Goal: Task Accomplishment & Management: Manage account settings

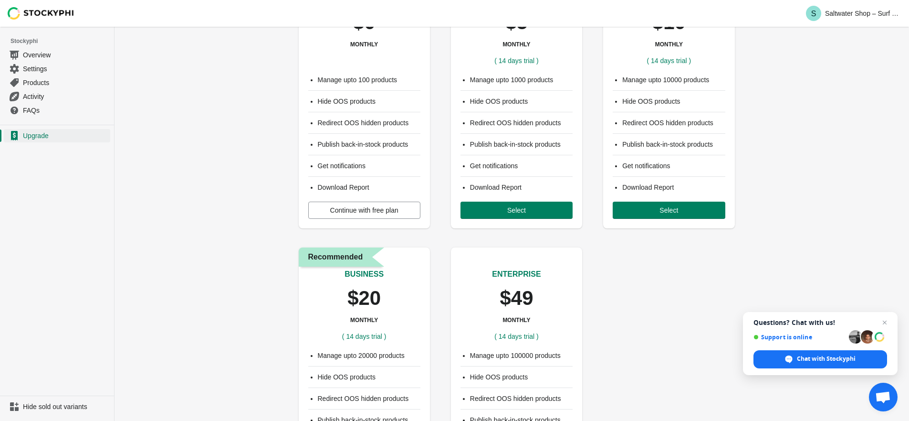
scroll to position [29, 0]
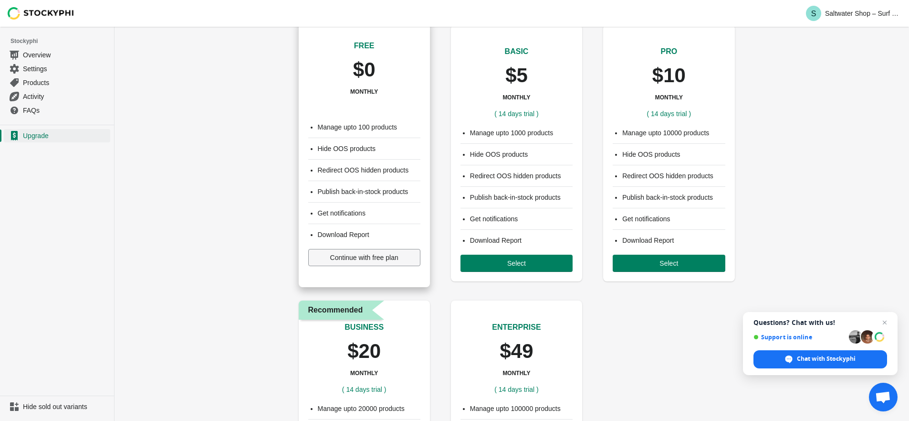
click at [353, 259] on span "Continue with free plan" at bounding box center [364, 257] width 68 height 8
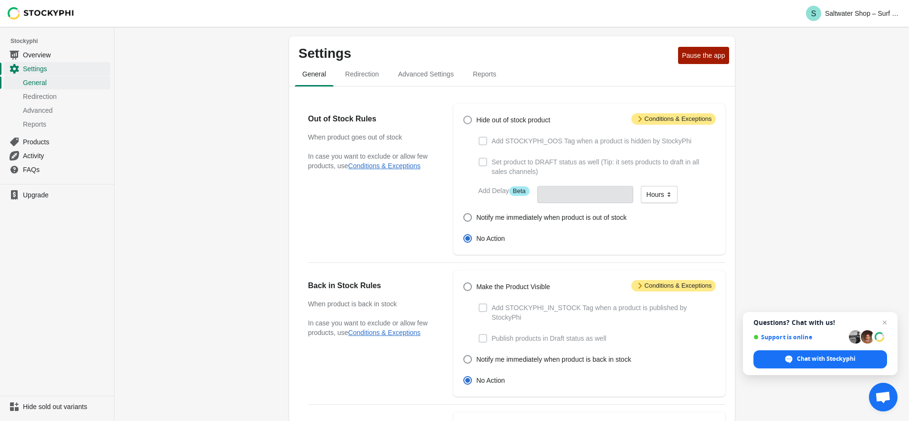
click at [508, 122] on span "Hide out of stock product" at bounding box center [513, 120] width 74 height 10
click at [464, 116] on input "Hide out of stock product" at bounding box center [464, 116] width 0 height 0
radio input "true"
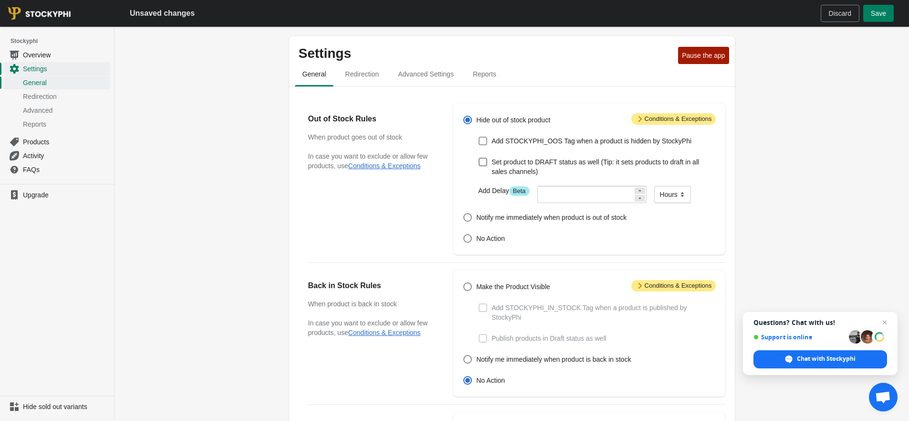
click at [515, 141] on span "Add STOCKYPHI_OOS Tag when a product is hidden by StockyPhi" at bounding box center [592, 141] width 200 height 10
click at [479, 137] on input "Add STOCKYPHI_OOS Tag when a product is hidden by StockyPhi" at bounding box center [479, 137] width 0 height 0
checkbox input "true"
click at [650, 122] on span "Attention Conditions & Exceptions" at bounding box center [674, 118] width 84 height 11
click at [636, 119] on icon at bounding box center [640, 119] width 10 height 10
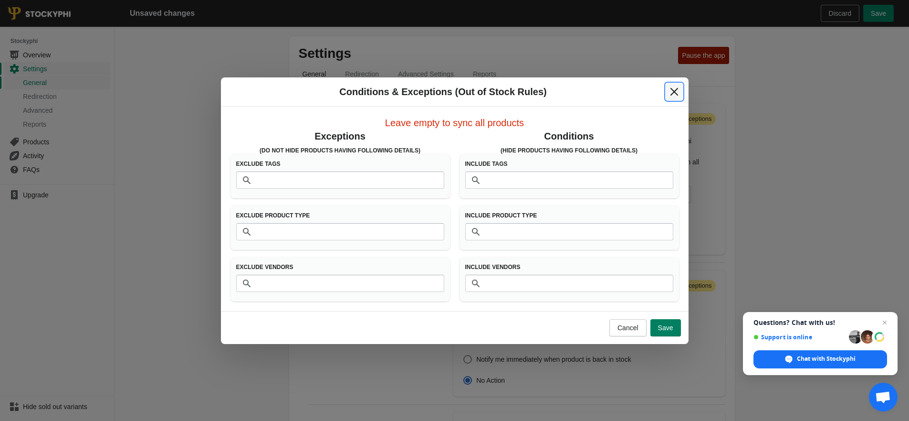
click at [674, 95] on icon "Close" at bounding box center [675, 92] width 10 height 10
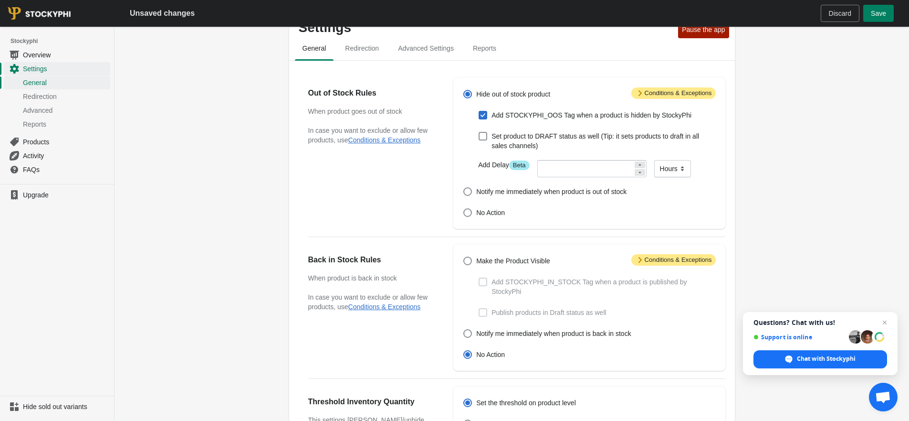
scroll to position [52, 0]
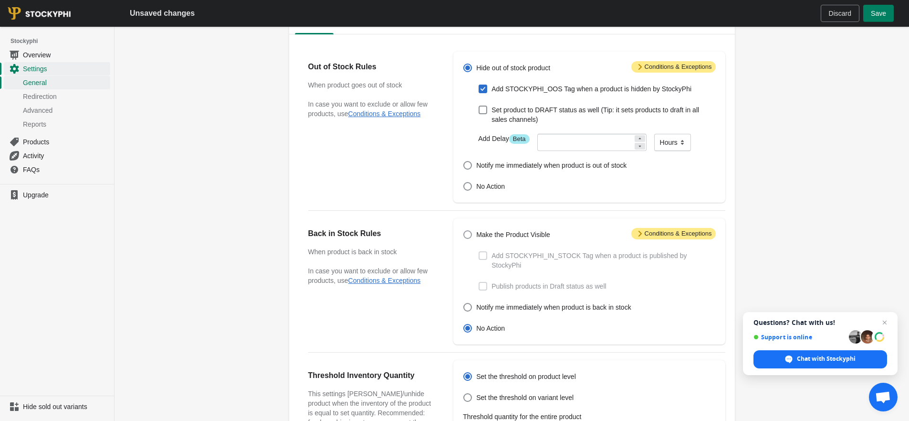
click at [493, 230] on span "Make the Product Visible" at bounding box center [513, 235] width 74 height 10
click at [464, 230] on input "Make the Product Visible" at bounding box center [464, 230] width 0 height 0
radio input "true"
click at [520, 258] on span "Add STOCKYPHI_IN_STOCK Tag when a product is published by StockyPhi" at bounding box center [604, 260] width 224 height 19
click at [479, 252] on input "Add STOCKYPHI_IN_STOCK Tag when a product is published by StockyPhi" at bounding box center [479, 251] width 0 height 0
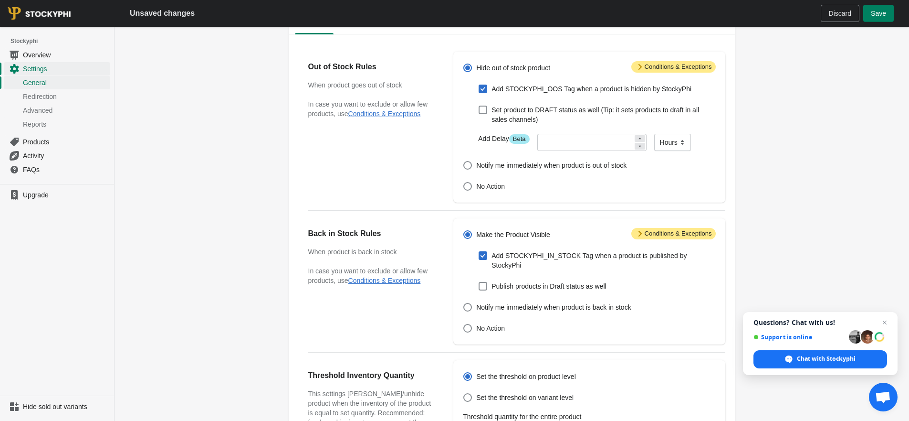
checkbox input "true"
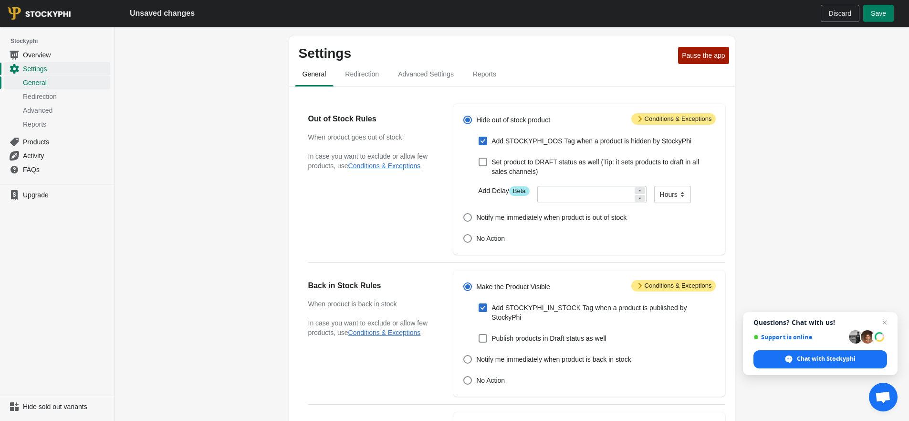
scroll to position [250, 0]
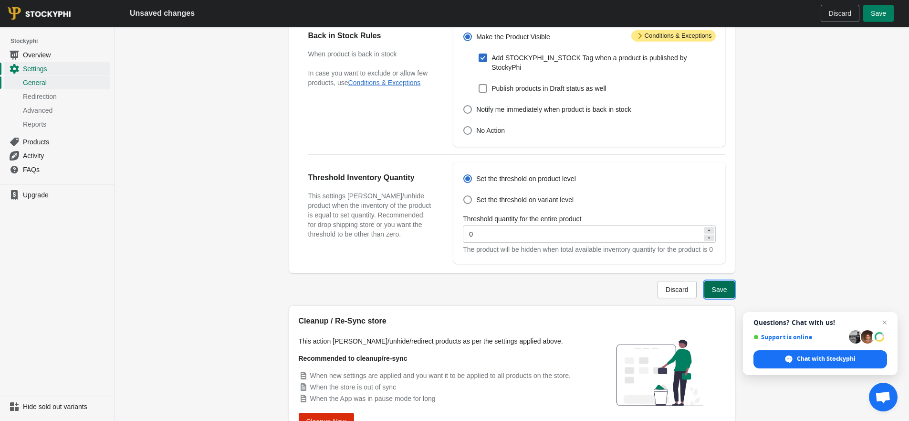
click at [724, 293] on span "Save" at bounding box center [719, 289] width 15 height 8
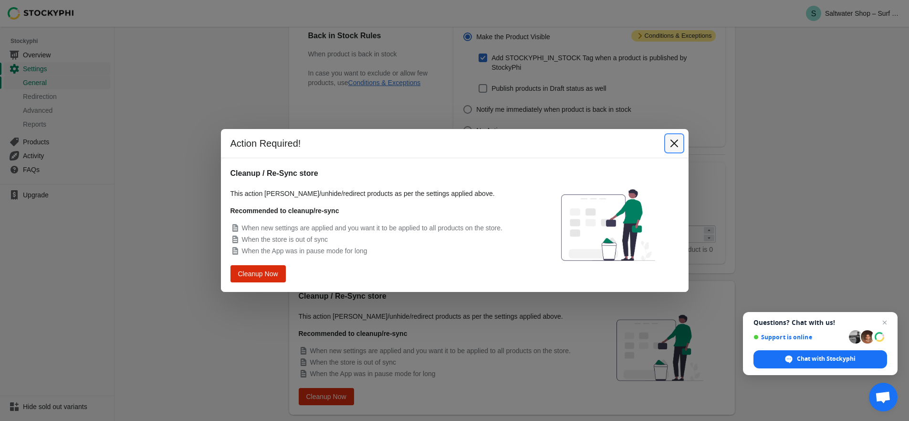
click at [677, 143] on icon "Close" at bounding box center [675, 143] width 10 height 10
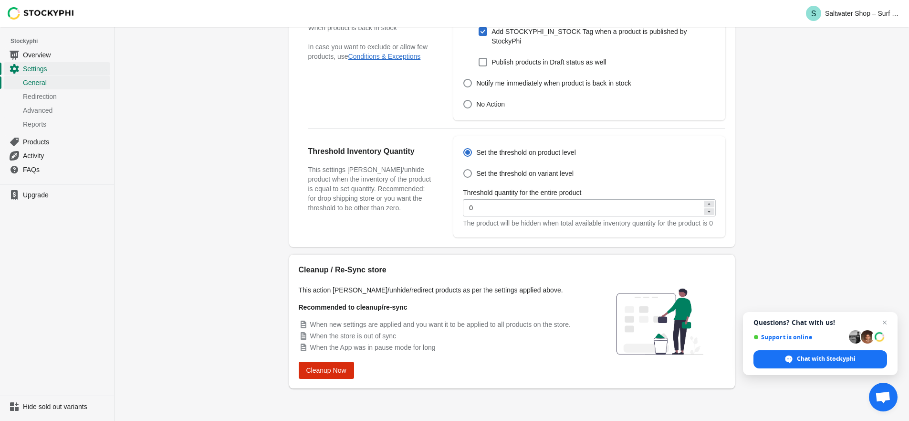
scroll to position [0, 0]
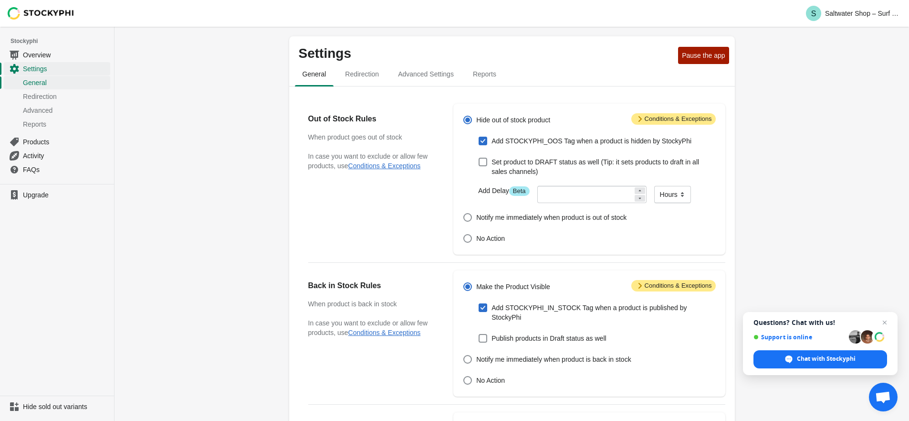
click at [660, 117] on span "Attention Conditions & Exceptions" at bounding box center [674, 118] width 84 height 11
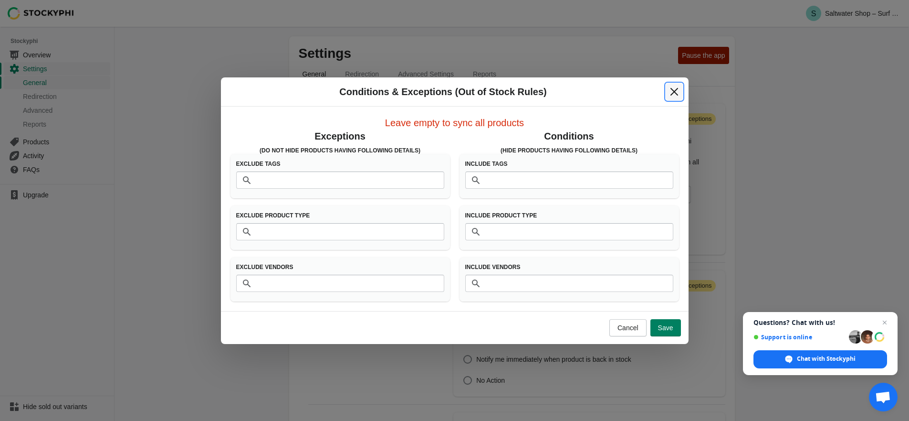
click at [675, 91] on icon "Close" at bounding box center [675, 92] width 10 height 10
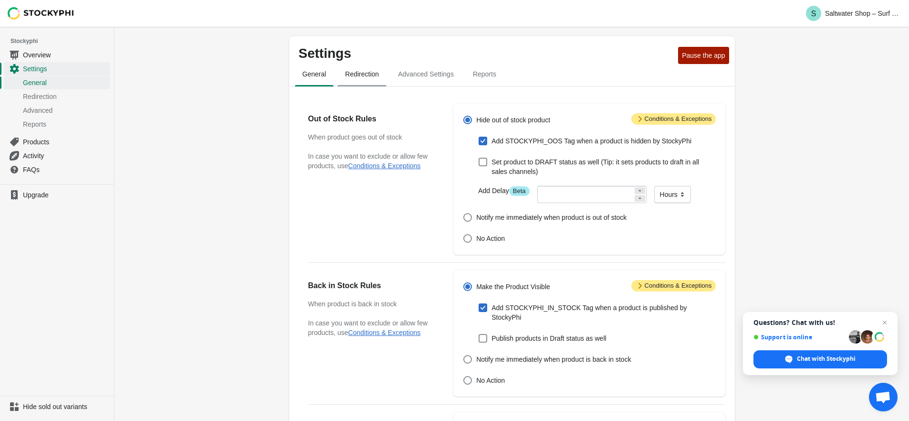
click at [379, 75] on span "Redirection" at bounding box center [361, 73] width 49 height 17
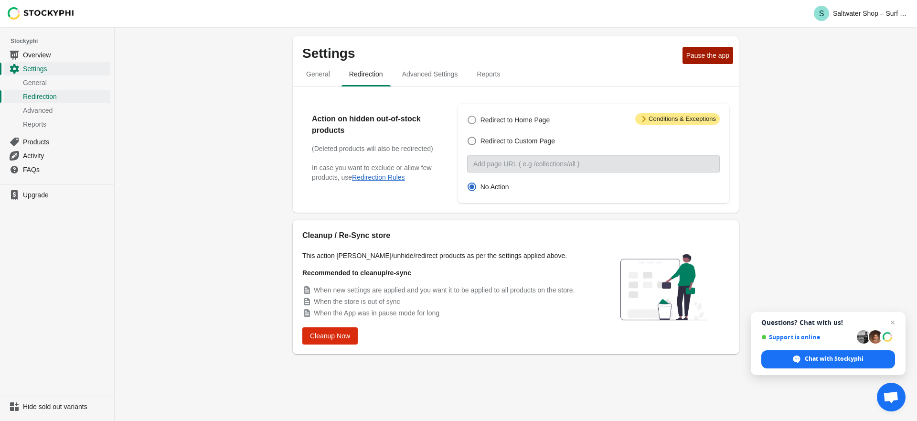
click at [469, 120] on span at bounding box center [471, 120] width 9 height 9
click at [468, 116] on input "Redirect to Home Page" at bounding box center [467, 116] width 0 height 0
radio input "true"
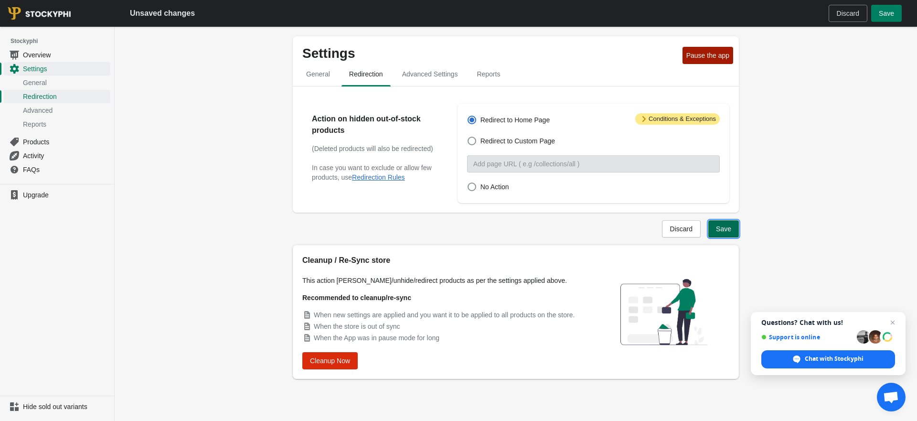
click at [723, 231] on span "Save" at bounding box center [723, 229] width 15 height 8
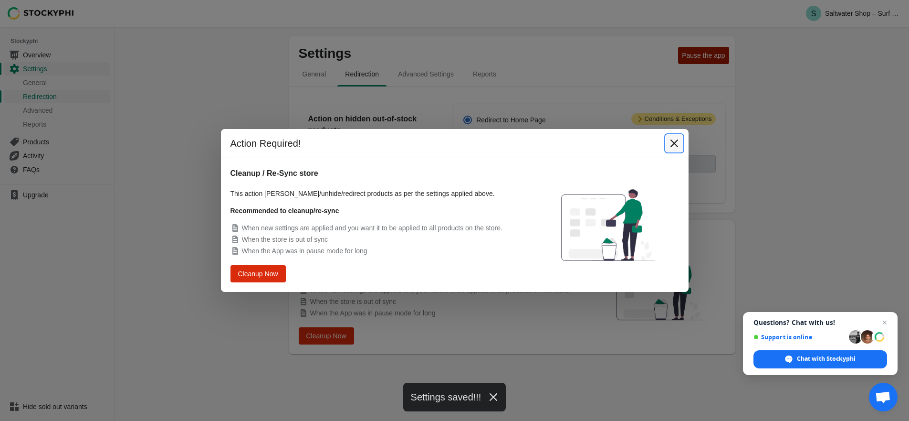
click at [673, 145] on icon "Close" at bounding box center [675, 143] width 10 height 10
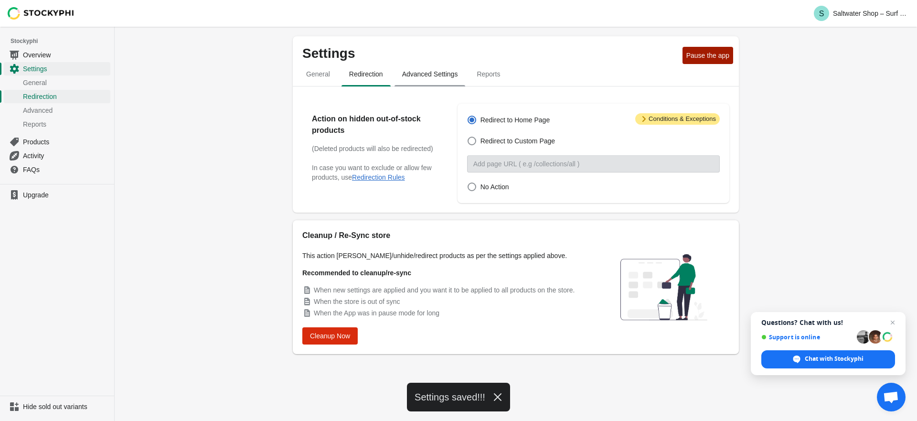
click at [451, 80] on span "Advanced Settings" at bounding box center [429, 73] width 71 height 17
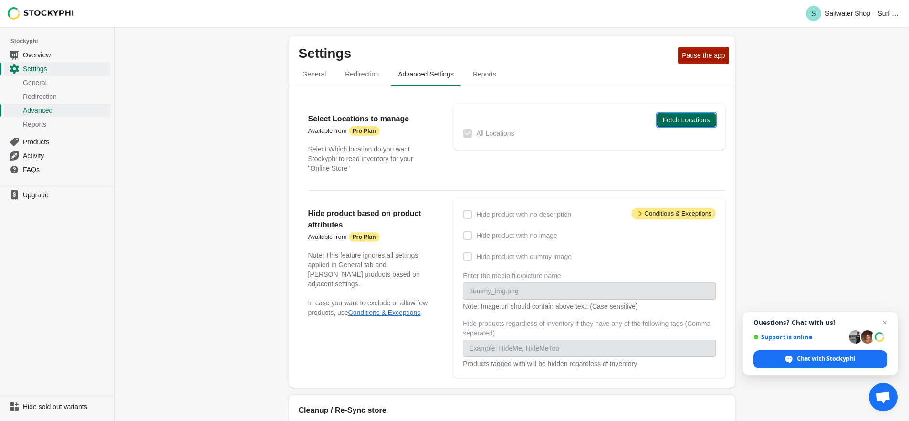
click at [695, 118] on span "Fetch Locations" at bounding box center [686, 120] width 47 height 8
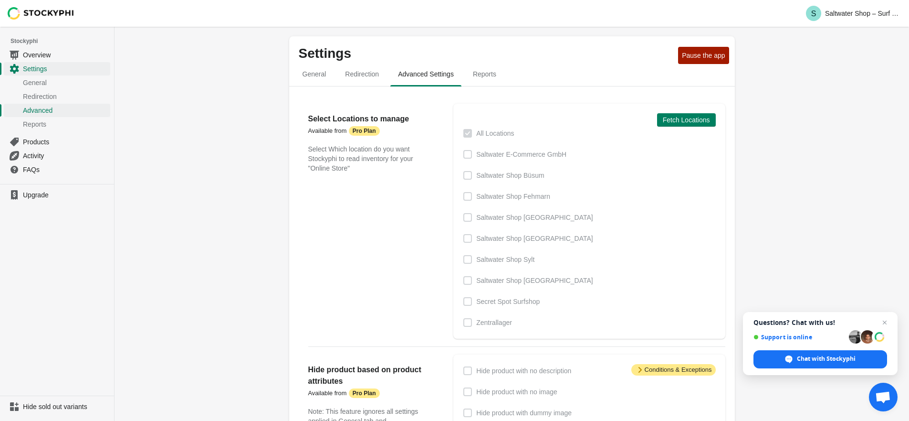
click at [467, 134] on span at bounding box center [468, 133] width 9 height 9
click at [469, 154] on span at bounding box center [468, 154] width 9 height 9
click at [678, 124] on button "Fetch Locations" at bounding box center [686, 119] width 59 height 13
click at [74, 193] on span "Upgrade" at bounding box center [65, 195] width 85 height 10
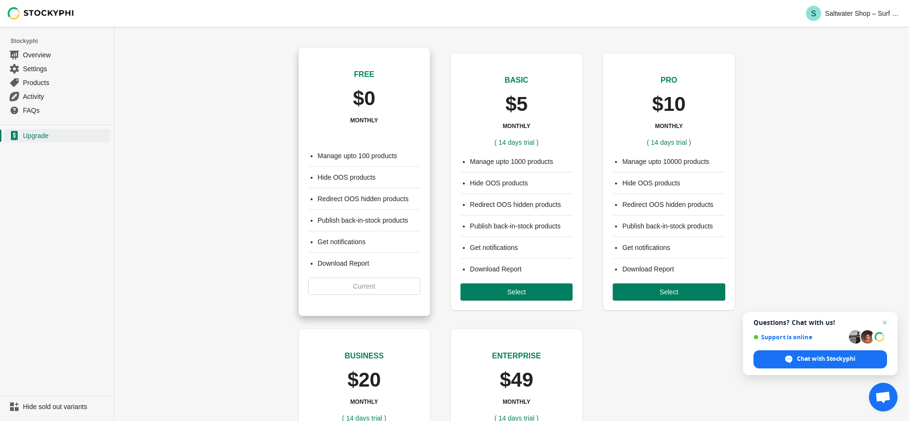
scroll to position [12, 0]
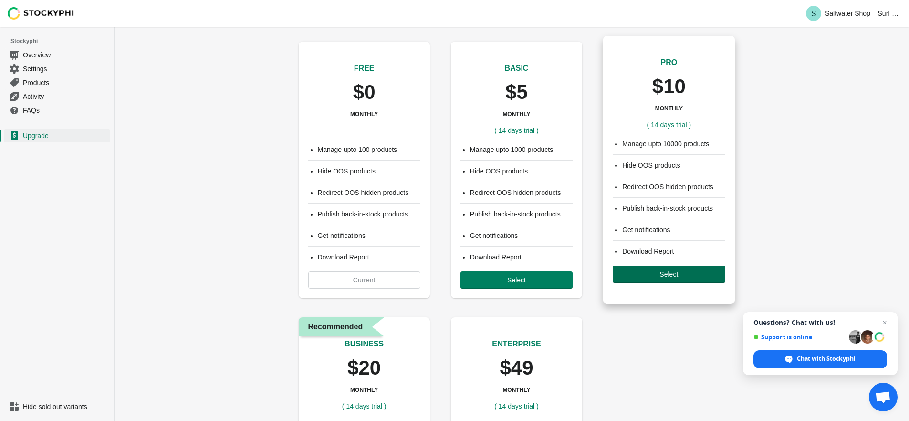
click at [642, 274] on span "Select" at bounding box center [669, 274] width 97 height 8
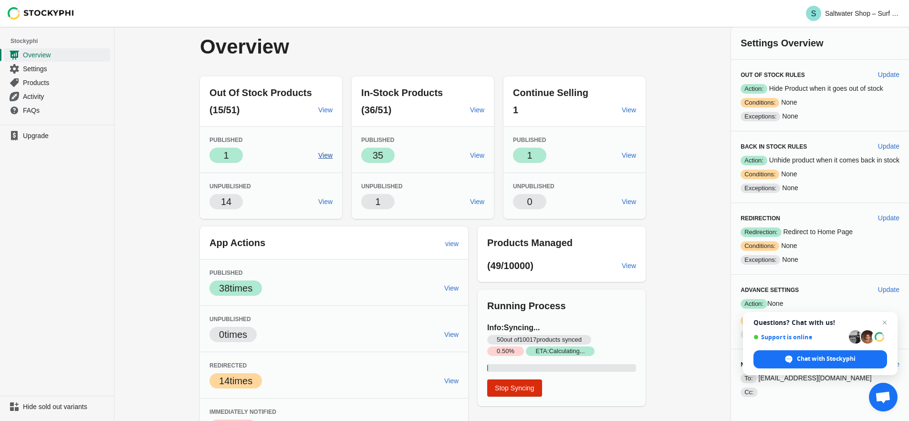
click at [321, 153] on span "View" at bounding box center [325, 155] width 14 height 8
click at [886, 321] on span "Close chat" at bounding box center [884, 321] width 11 height 11
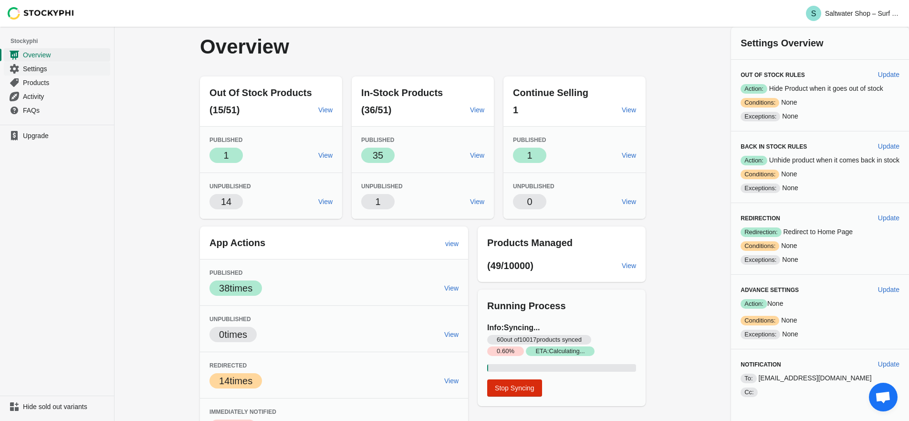
click at [58, 72] on span "Settings" at bounding box center [65, 69] width 85 height 10
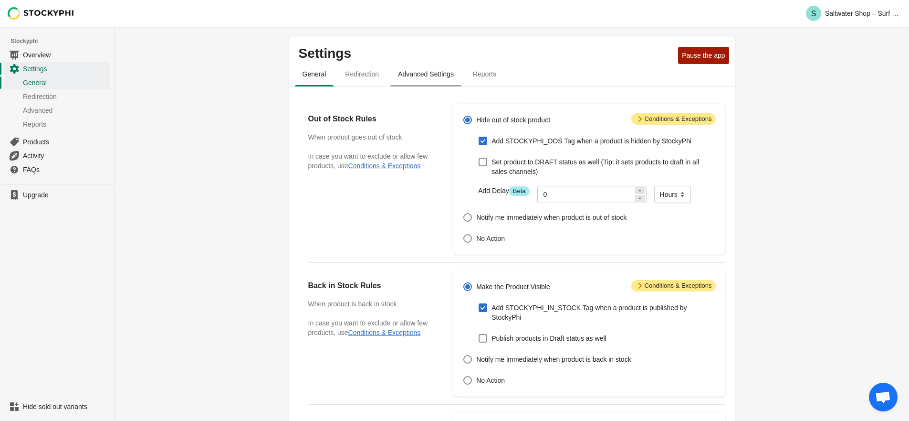
click at [415, 74] on span "Advanced Settings" at bounding box center [425, 73] width 71 height 17
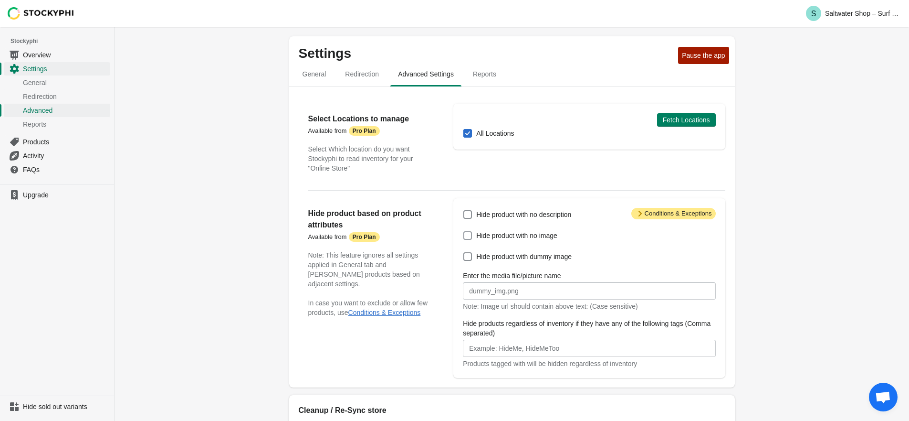
drag, startPoint x: 510, startPoint y: 234, endPoint x: 515, endPoint y: 235, distance: 4.9
click at [510, 235] on span "Hide product with no image" at bounding box center [516, 236] width 81 height 10
click at [464, 232] on input "Hide product with no image" at bounding box center [464, 231] width 0 height 0
checkbox input "true"
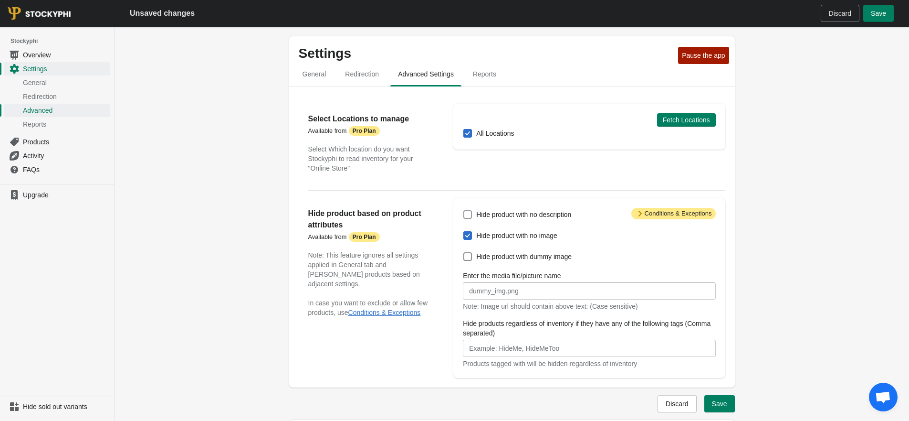
click at [540, 215] on span "Hide product with no description" at bounding box center [523, 215] width 95 height 10
click at [464, 211] on input "Hide product with no description" at bounding box center [464, 210] width 0 height 0
checkbox input "true"
click at [722, 398] on button "Save" at bounding box center [720, 403] width 31 height 17
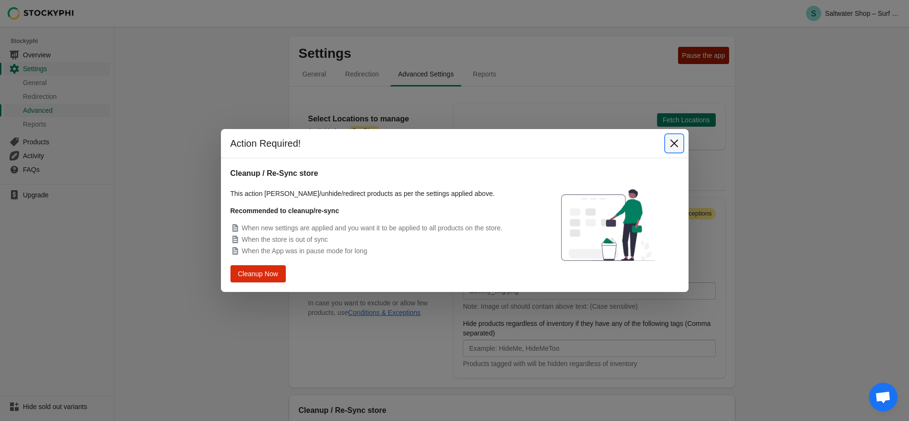
click at [671, 146] on icon "Close" at bounding box center [675, 143] width 10 height 10
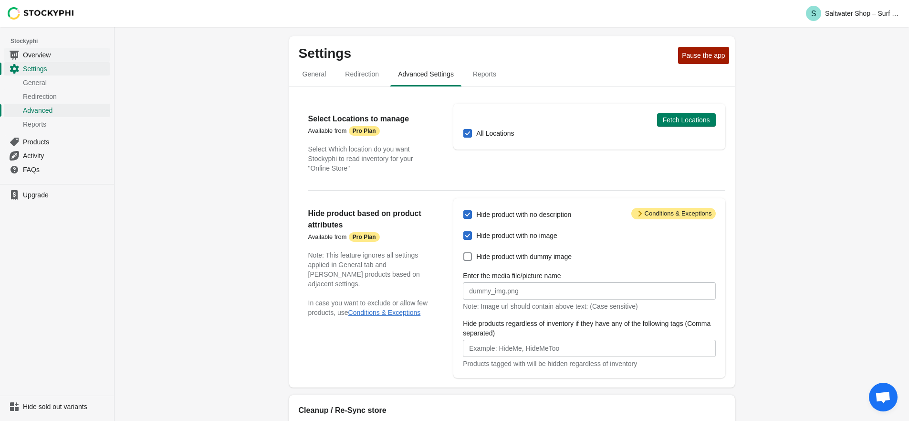
click at [42, 57] on span "Overview" at bounding box center [65, 55] width 85 height 10
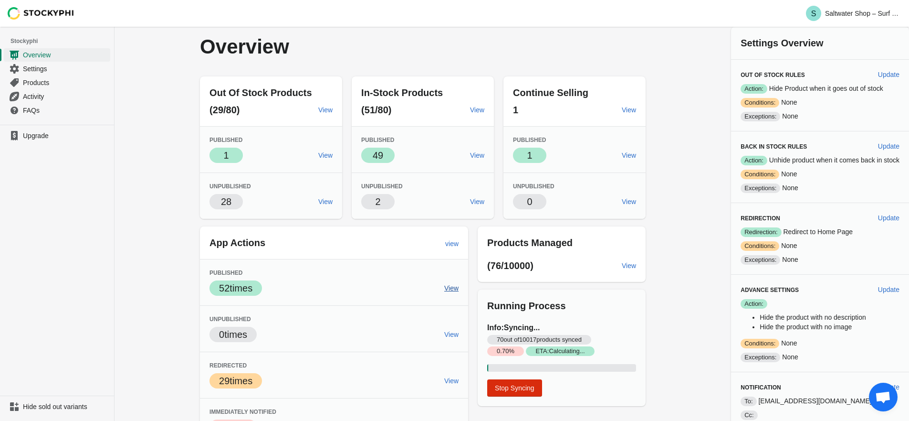
click at [454, 283] on link "View" at bounding box center [452, 287] width 22 height 17
click at [149, 205] on div "Overview Out Of Stock Products (29/80) View Published Success 1 View Unpublishe…" at bounding box center [512, 235] width 795 height 417
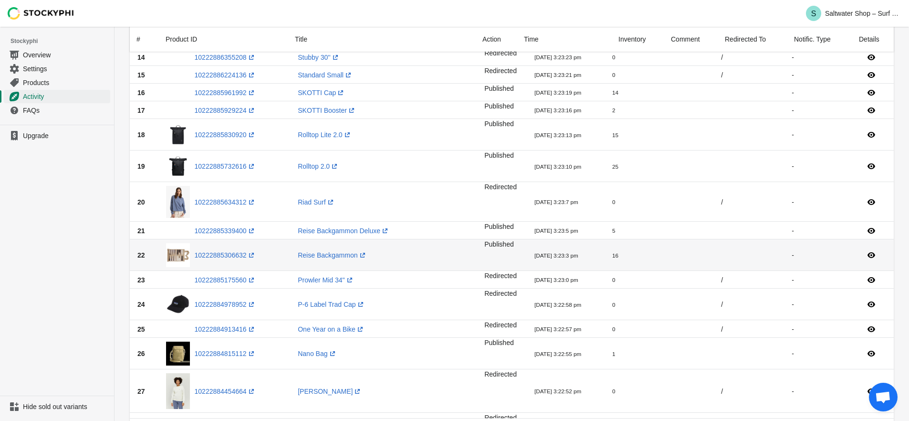
scroll to position [311, 0]
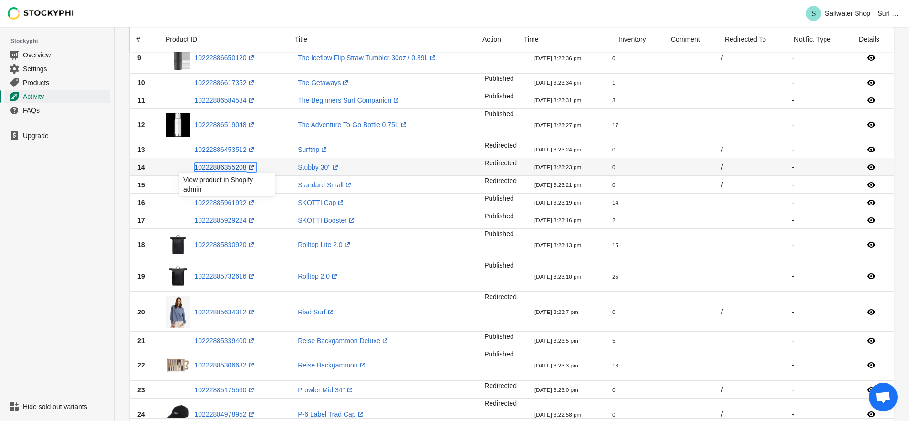
click at [243, 167] on link "10222886355208 (opens a new window)" at bounding box center [226, 167] width 62 height 8
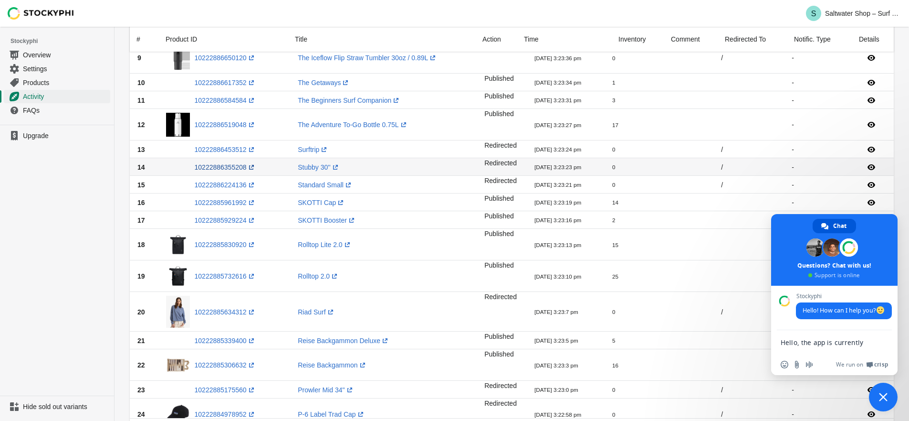
type textarea "Hello, the app is currently synching all our products and we set all the settin…"
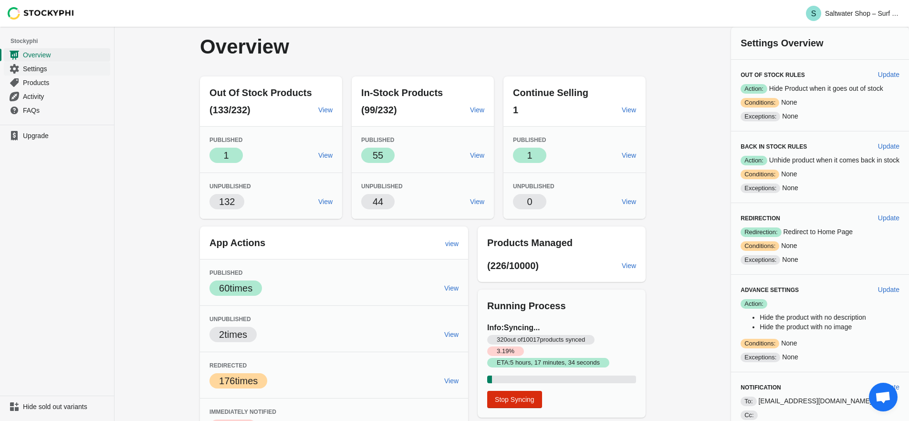
click at [58, 69] on span "Settings" at bounding box center [65, 69] width 85 height 10
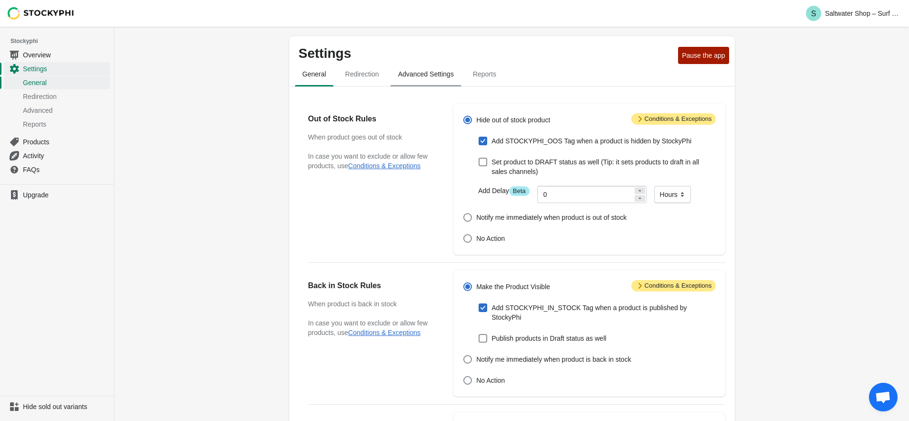
click at [453, 74] on span "Advanced Settings" at bounding box center [425, 73] width 71 height 17
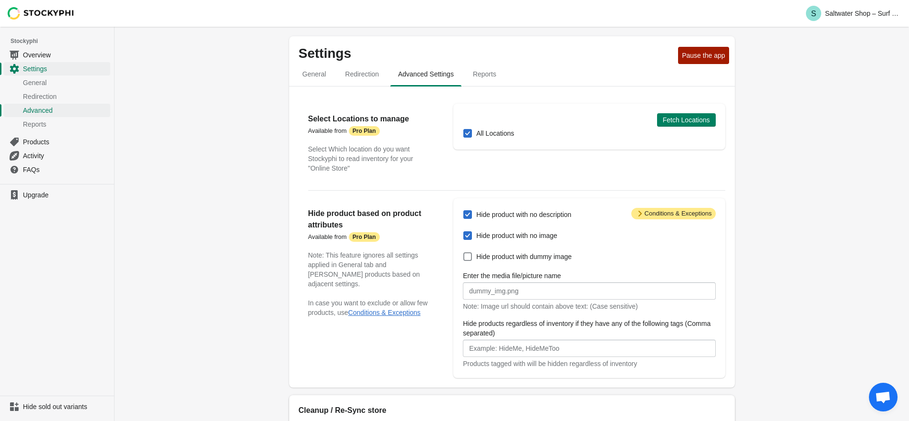
click at [704, 127] on div "All Locations" at bounding box center [589, 133] width 253 height 13
click at [698, 121] on span "Fetch Locations" at bounding box center [686, 120] width 47 height 8
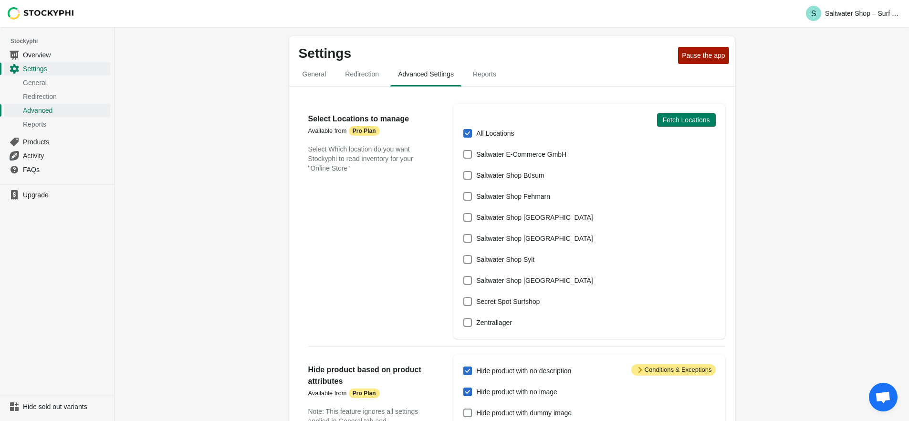
click at [493, 132] on span "All Locations" at bounding box center [495, 133] width 38 height 10
click at [464, 129] on input "All Locations" at bounding box center [464, 129] width 0 height 0
checkbox input "false"
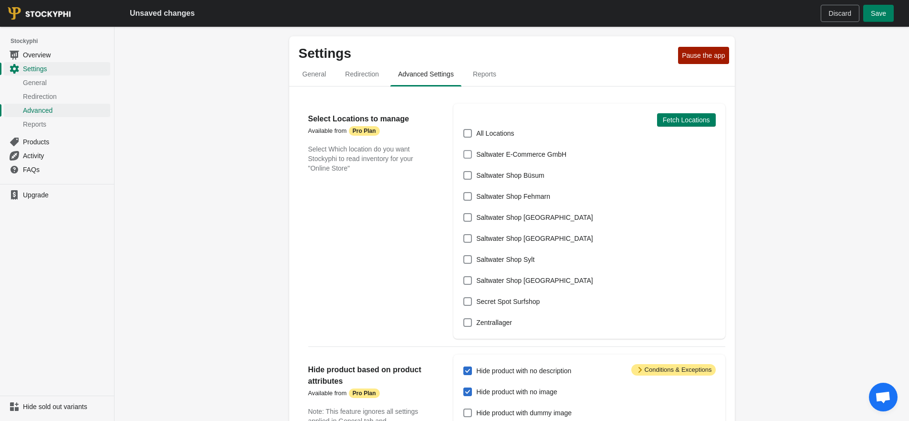
click at [506, 148] on label "Saltwater E-Commerce GmbH" at bounding box center [515, 154] width 104 height 13
click at [464, 150] on input "Saltwater E-Commerce GmbH" at bounding box center [464, 150] width 0 height 0
checkbox input "true"
click at [517, 238] on span "Saltwater Shop Kiel" at bounding box center [534, 238] width 117 height 10
click at [464, 234] on input "Saltwater Shop Kiel" at bounding box center [464, 234] width 0 height 0
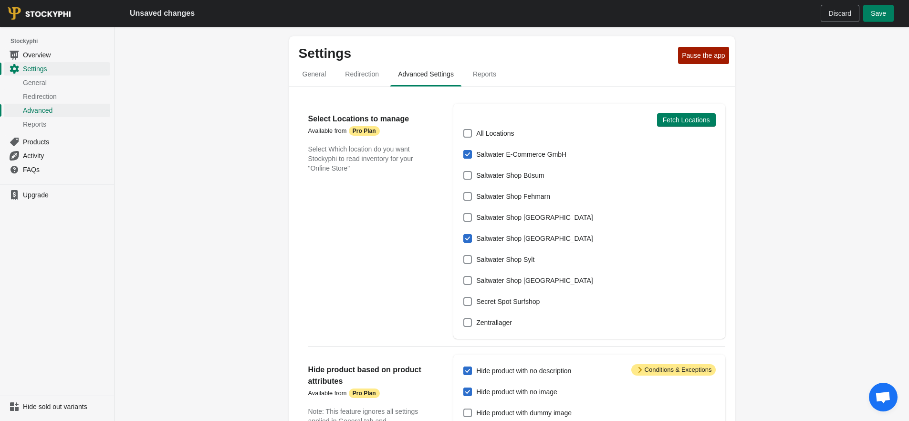
checkbox input "true"
click at [880, 13] on span "Save" at bounding box center [878, 14] width 15 height 8
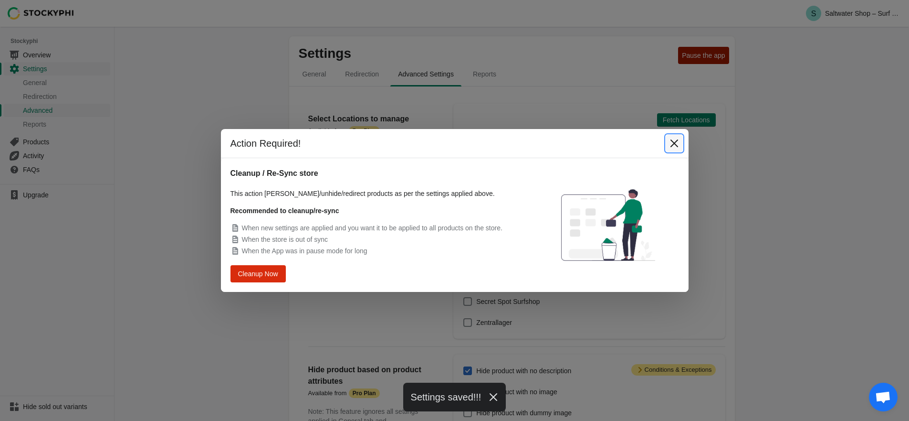
click at [678, 143] on icon "Close" at bounding box center [675, 143] width 10 height 10
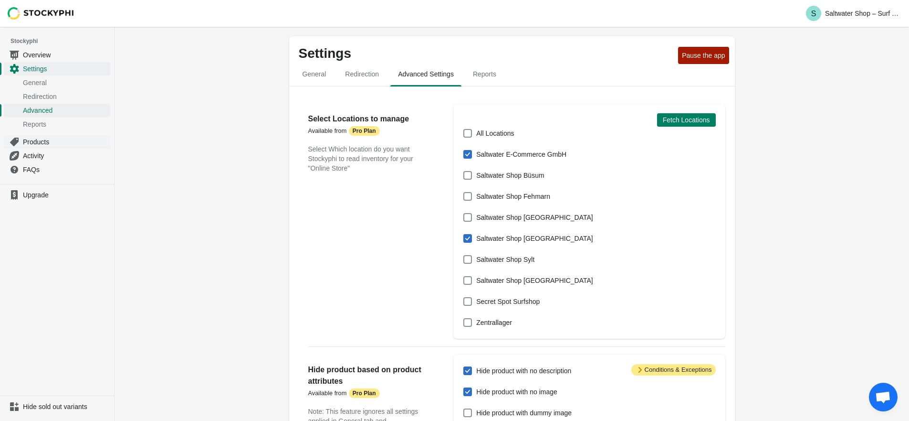
click at [55, 138] on span "Products" at bounding box center [65, 142] width 85 height 10
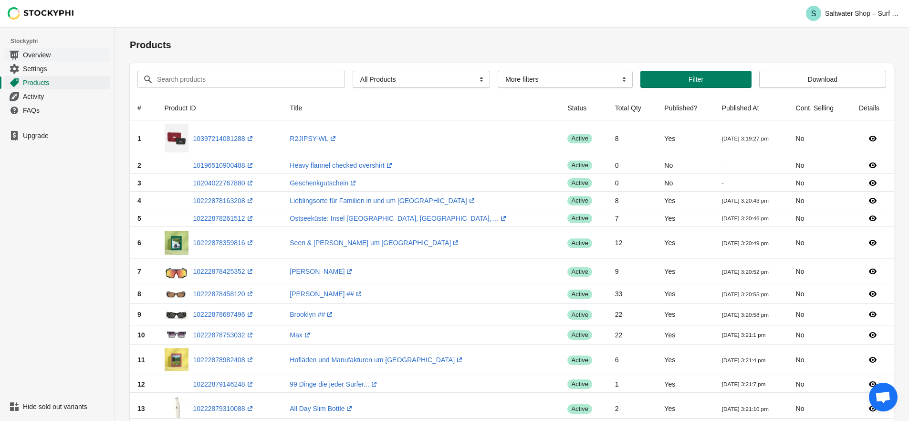
click at [49, 56] on span "Overview" at bounding box center [65, 55] width 85 height 10
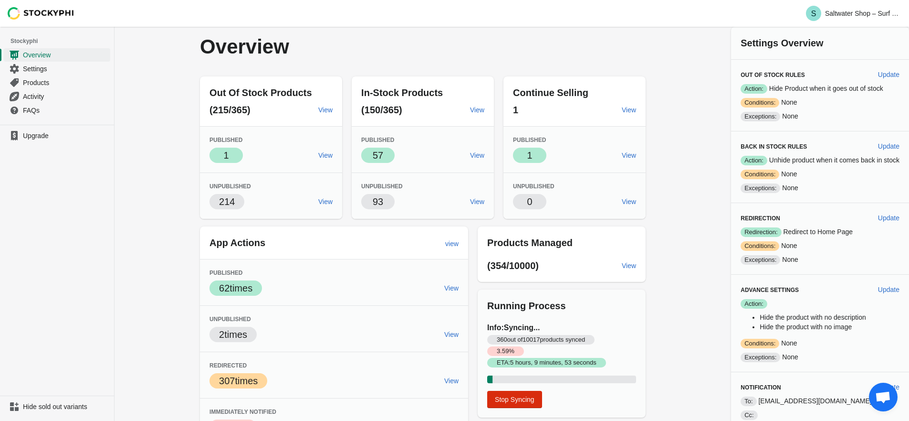
scroll to position [23, 0]
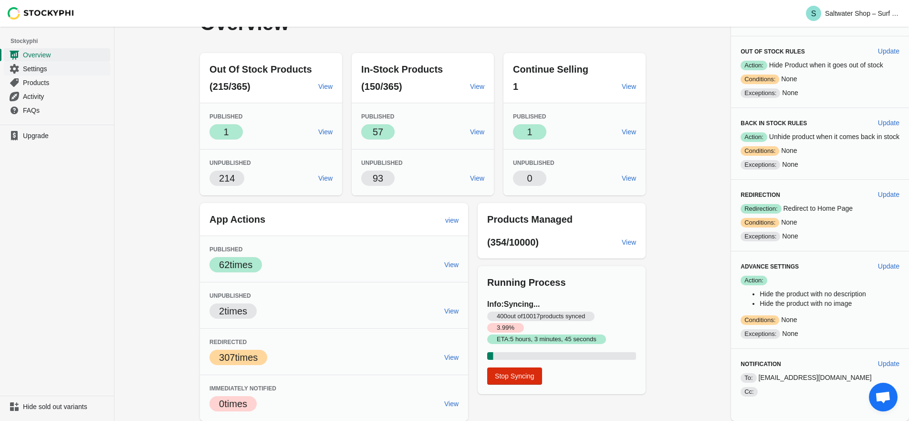
click at [47, 69] on span "Settings" at bounding box center [65, 69] width 85 height 10
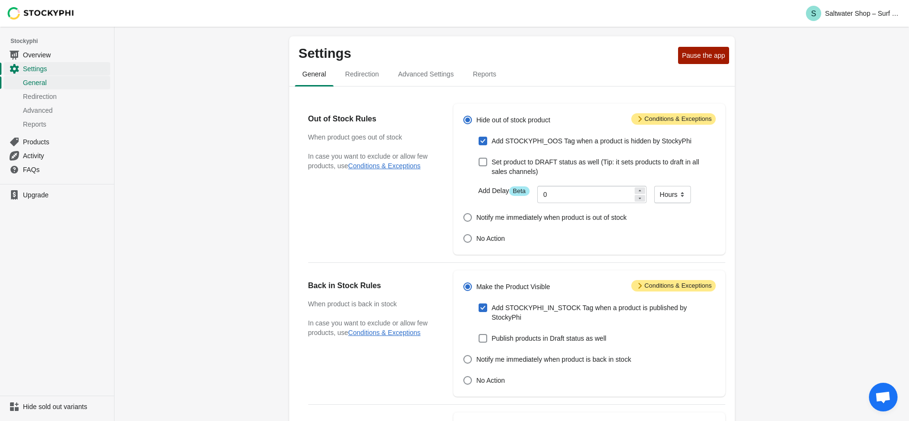
scroll to position [19, 0]
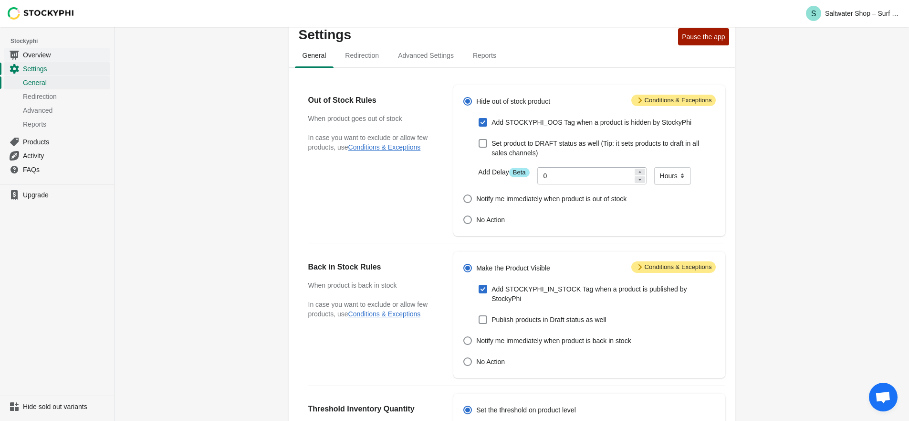
click at [42, 52] on span "Overview" at bounding box center [65, 55] width 85 height 10
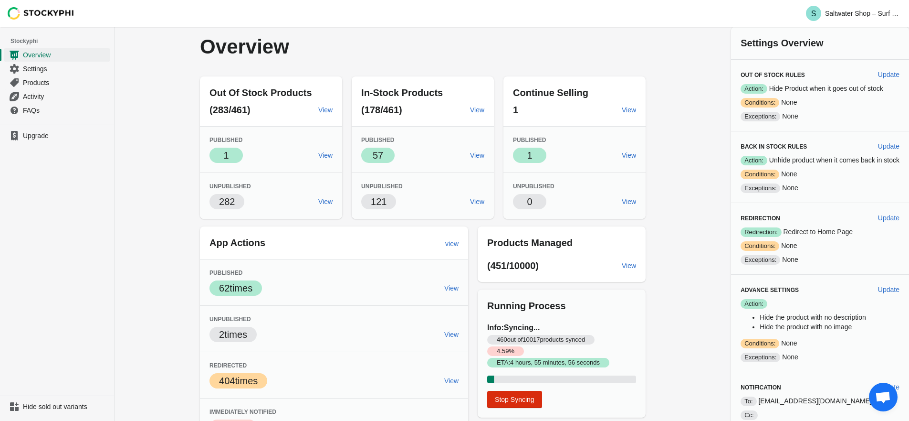
scroll to position [23, 0]
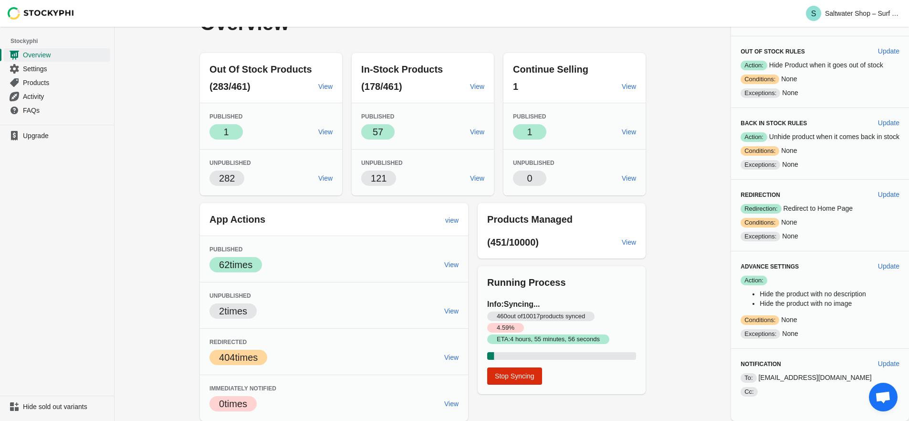
click at [880, 394] on span "Open chat" at bounding box center [883, 397] width 16 height 13
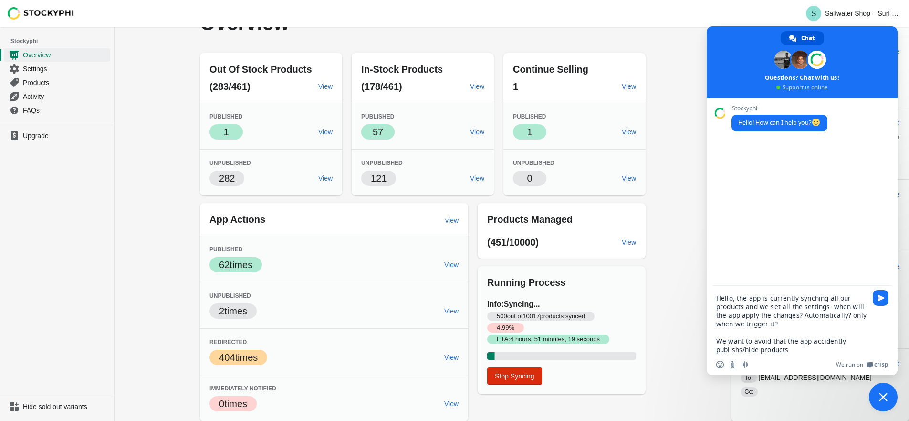
type textarea "Hello, the app is currently synching all our products and we set all the settin…"
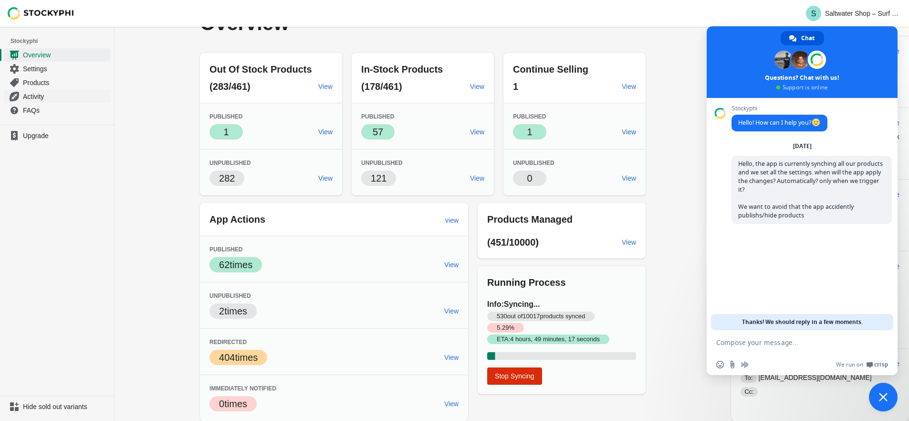
click at [59, 97] on span "Activity" at bounding box center [65, 97] width 85 height 10
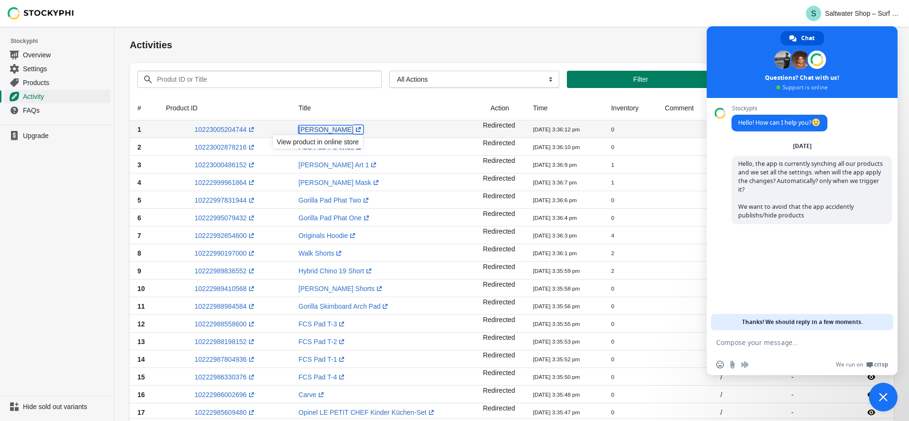
click at [317, 126] on link "Kyuss Rasta (opens a new window)" at bounding box center [331, 130] width 64 height 8
click at [236, 130] on link "10223005204744 (opens a new window)" at bounding box center [226, 130] width 62 height 8
click at [47, 57] on span "Overview" at bounding box center [65, 55] width 85 height 10
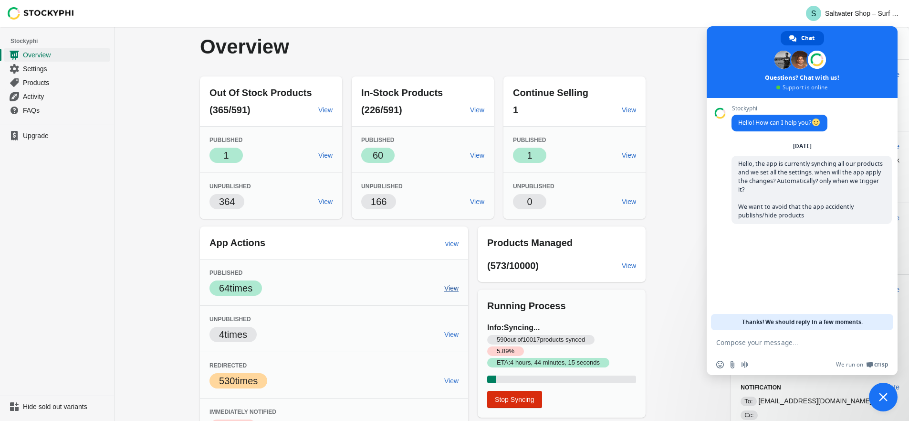
click at [444, 291] on span "View" at bounding box center [451, 288] width 14 height 8
click at [408, 339] on div "4 times" at bounding box center [323, 334] width 227 height 15
click at [445, 332] on span "View" at bounding box center [451, 334] width 14 height 8
click at [509, 400] on span "Stop Syncing" at bounding box center [515, 399] width 40 height 8
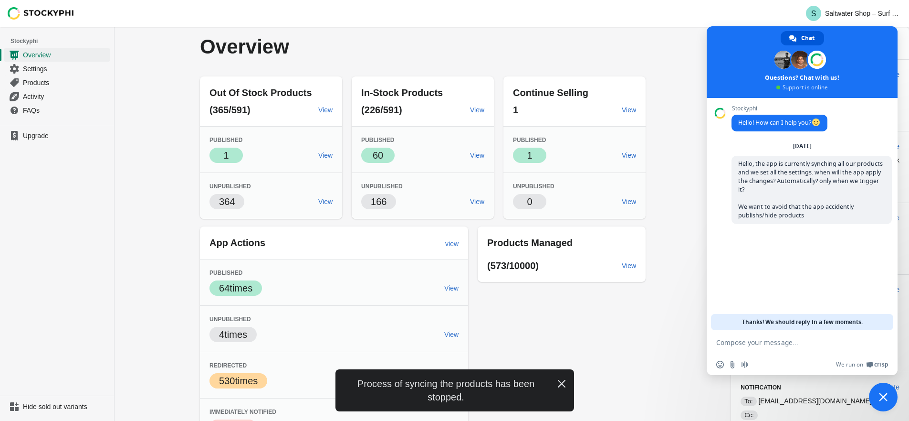
click at [559, 381] on icon "button" at bounding box center [562, 384] width 8 height 8
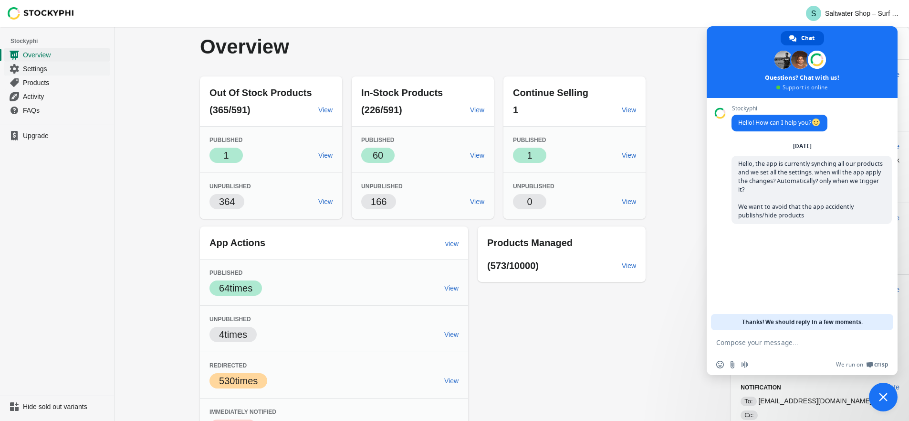
click at [51, 64] on span "Settings" at bounding box center [65, 69] width 85 height 10
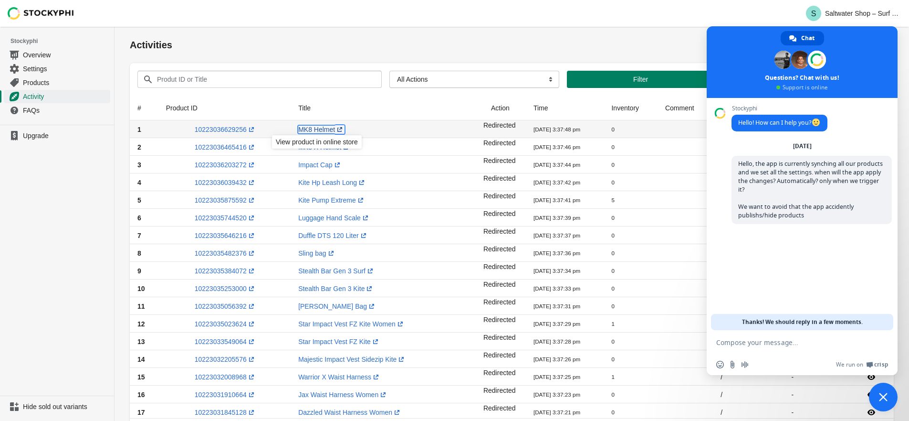
click at [320, 130] on link "MK8 Helmet (opens a new window)" at bounding box center [321, 130] width 46 height 8
click at [224, 126] on link "10223036629256 (opens a new window)" at bounding box center [226, 130] width 62 height 8
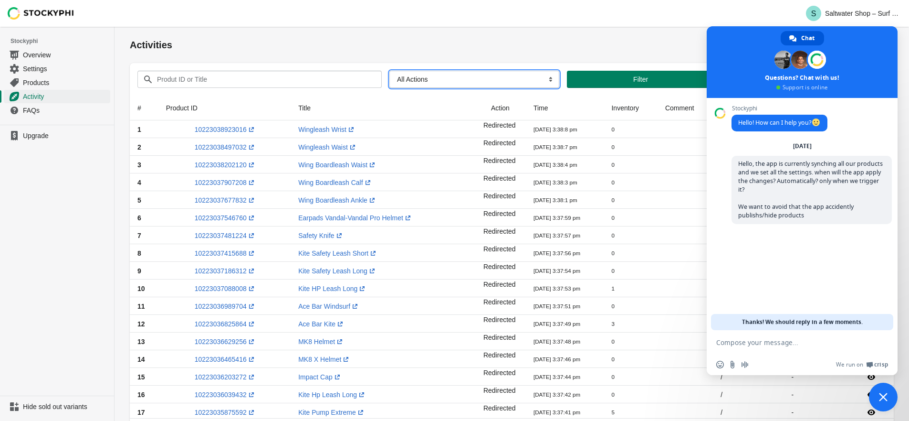
click at [483, 84] on select "All Actions Hide Products Show Products Redirect Products Send Notification" at bounding box center [475, 79] width 170 height 17
select select "hide_product"
click at [390, 71] on select "All Actions Hide Products Show Products Redirect Products Send Notification" at bounding box center [475, 79] width 170 height 17
click at [446, 84] on select "All Actions Hide Products Show Products Redirect Products Send Notification" at bounding box center [476, 79] width 178 height 17
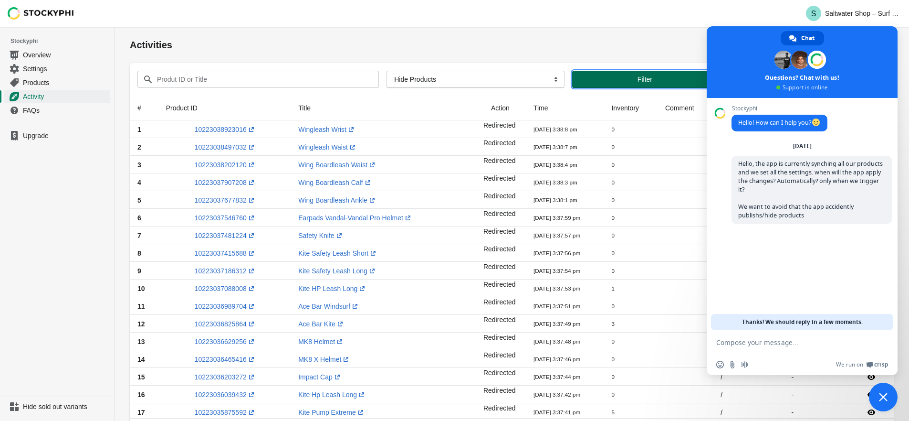
click at [616, 76] on span "Filter" at bounding box center [645, 79] width 130 height 8
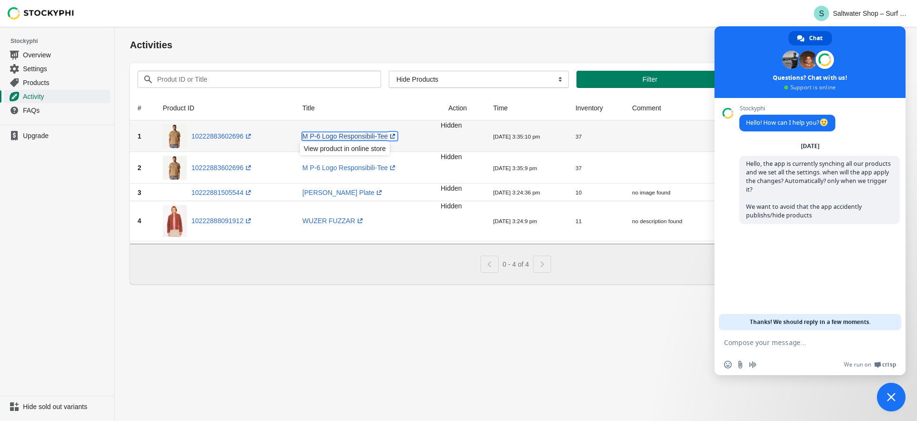
click at [328, 136] on link "M P-6 Logo Responsibili-Tee (opens a new window)" at bounding box center [349, 136] width 95 height 8
click at [212, 136] on link "10222883602696 (opens a new window)" at bounding box center [222, 136] width 62 height 8
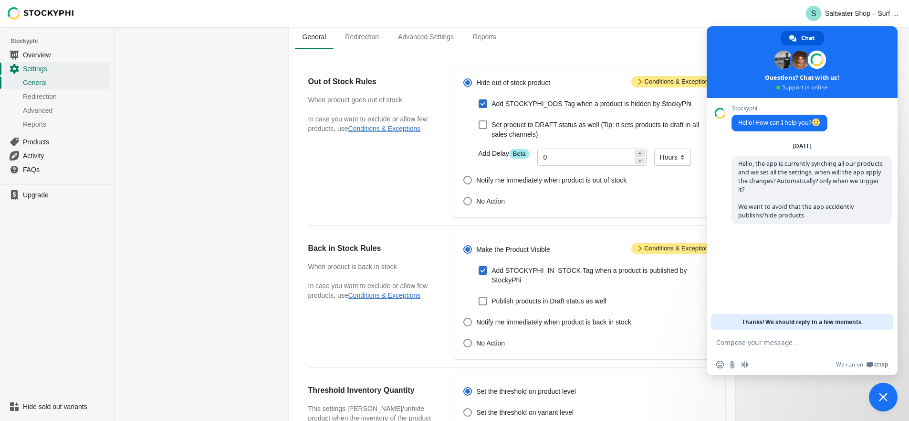
scroll to position [31, 0]
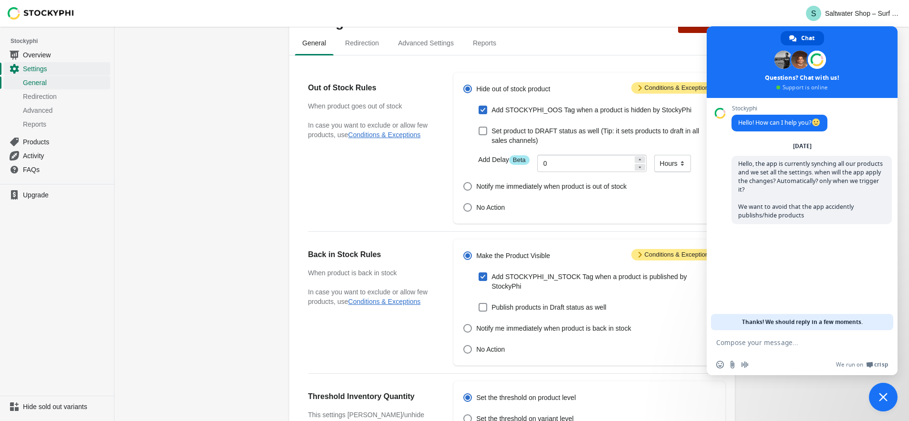
click at [652, 90] on span "Attention Conditions & Exceptions" at bounding box center [674, 87] width 84 height 11
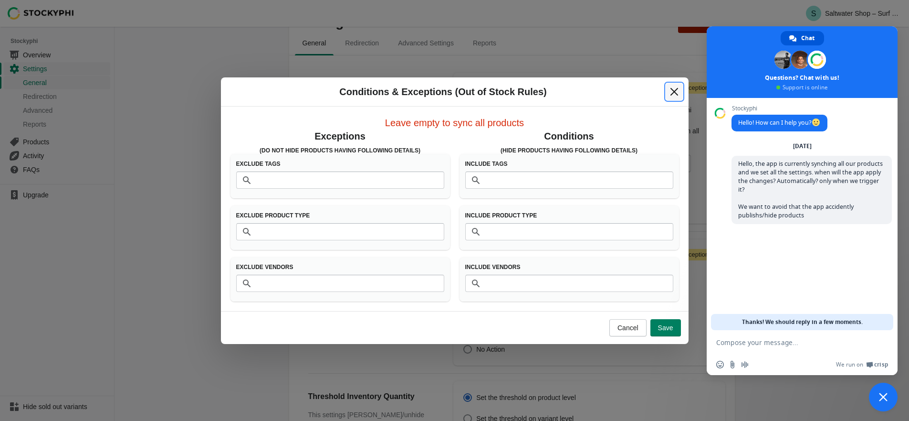
click at [673, 93] on icon "Close" at bounding box center [675, 92] width 10 height 10
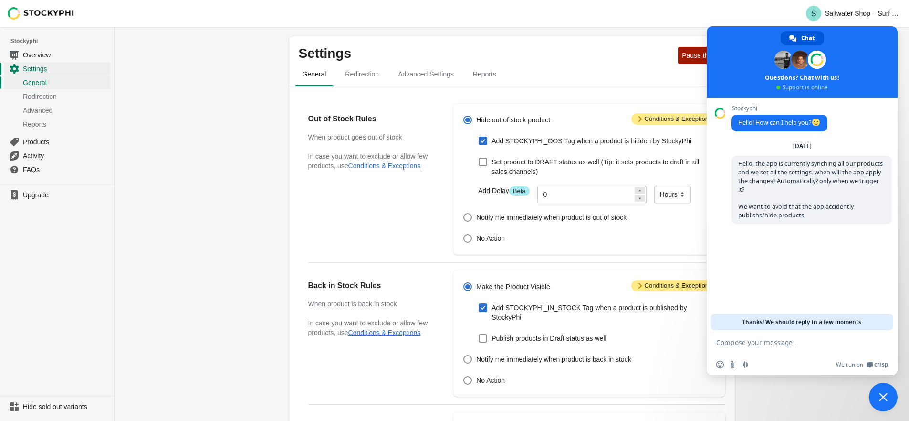
click at [654, 119] on span "Attention Conditions & Exceptions" at bounding box center [674, 118] width 84 height 11
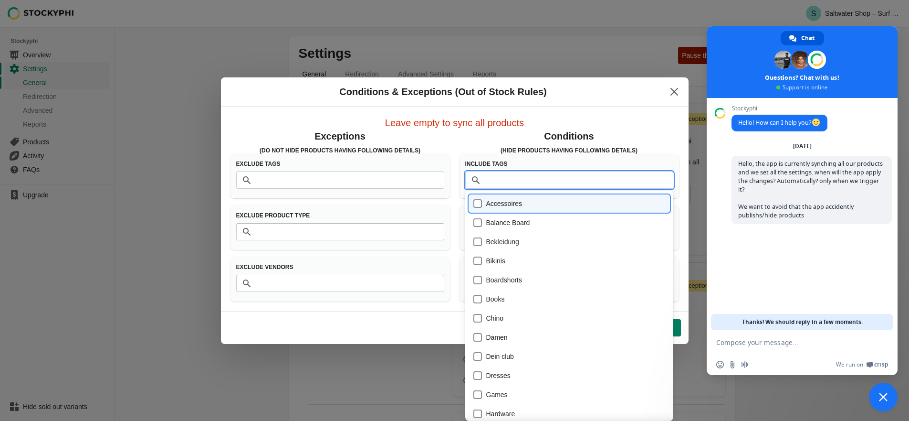
click at [524, 176] on input "Tags" at bounding box center [579, 179] width 189 height 17
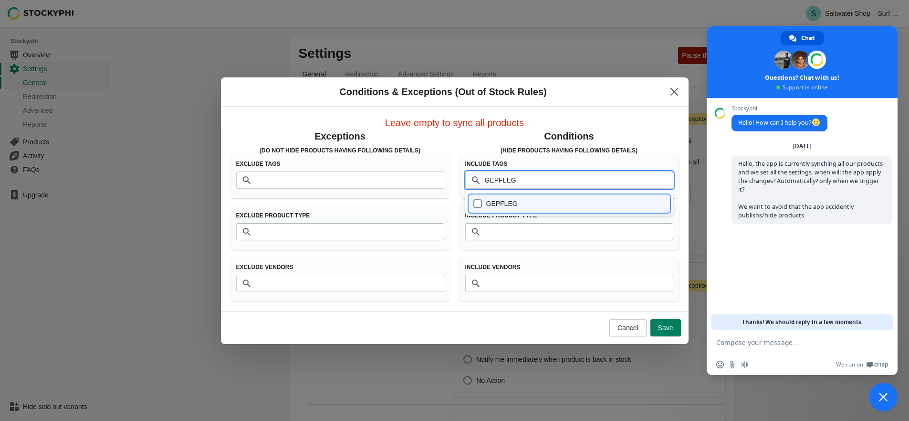
type input "GEPFLEGT"
click at [512, 202] on div "GEPFLEGT" at bounding box center [569, 203] width 193 height 13
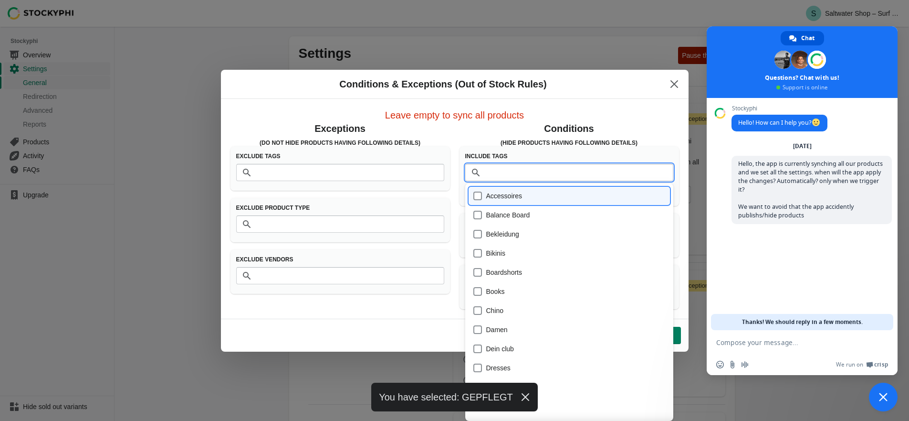
click at [636, 141] on h3 "(Hide products having following details)" at bounding box center [570, 143] width 220 height 8
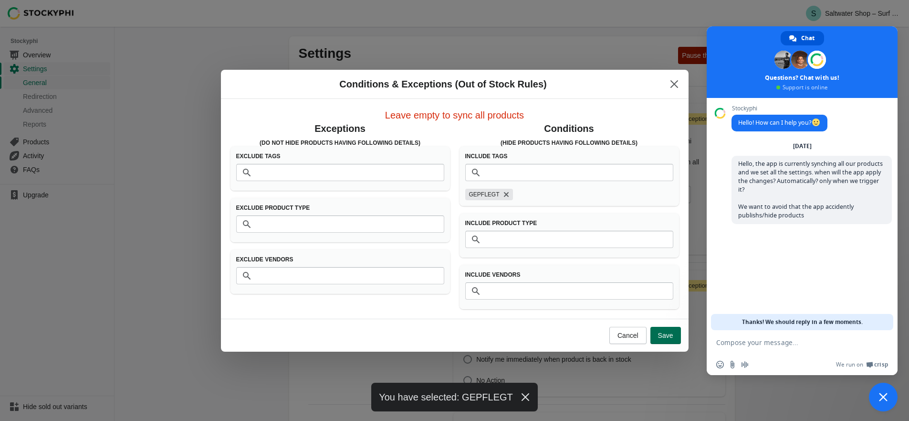
click at [663, 332] on span "Save" at bounding box center [665, 335] width 15 height 8
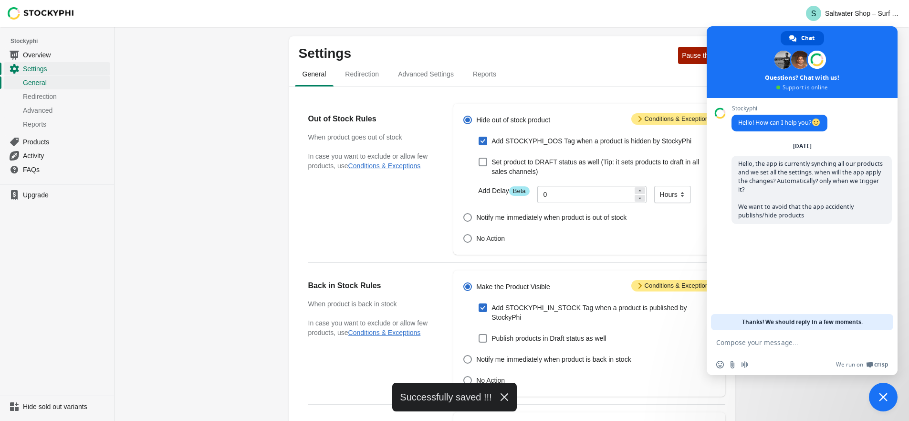
click at [884, 398] on span "Close chat" at bounding box center [883, 396] width 9 height 9
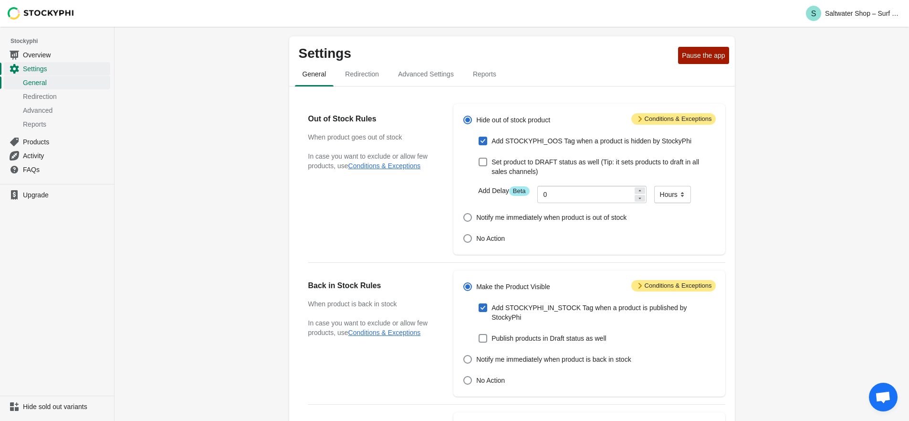
click at [653, 286] on span "Attention Conditions & Exceptions" at bounding box center [674, 285] width 84 height 11
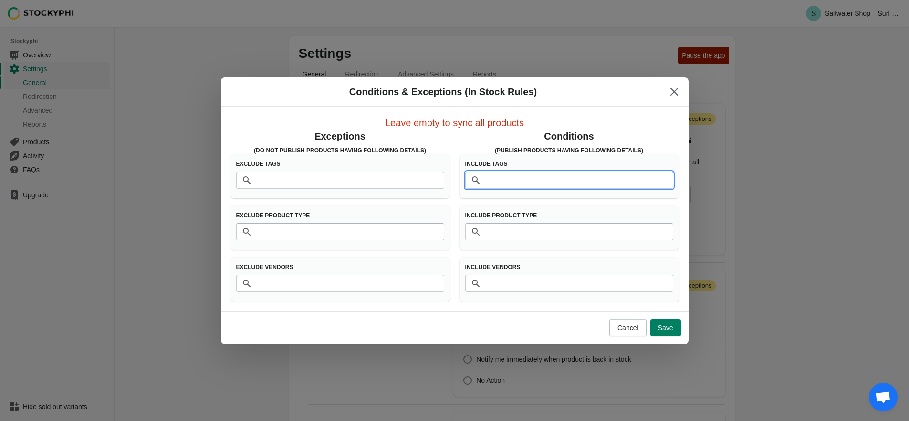
click at [574, 182] on input "Tags" at bounding box center [579, 179] width 189 height 17
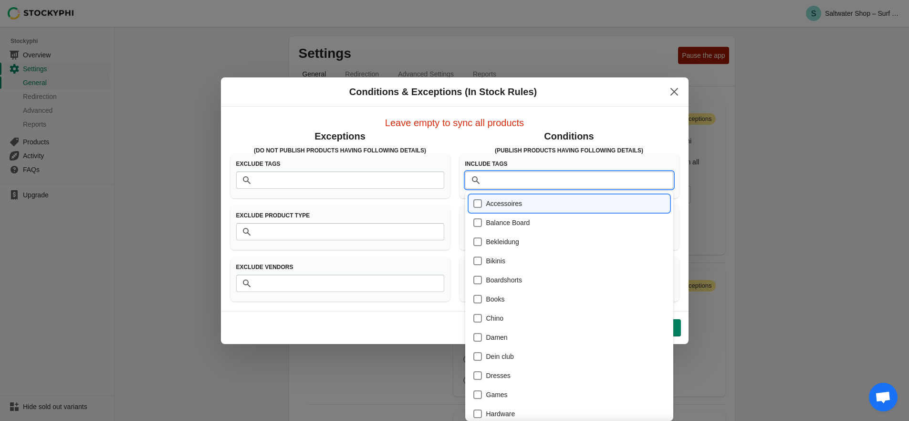
paste input "https://sitr7qf2e8y78afl-50943819950.shopifypreview.com/products/moon-bag-small…"
type input "https://sitr7qf2e8y78afl-50943819950.shopifypreview.com/products/moon-bag-small…"
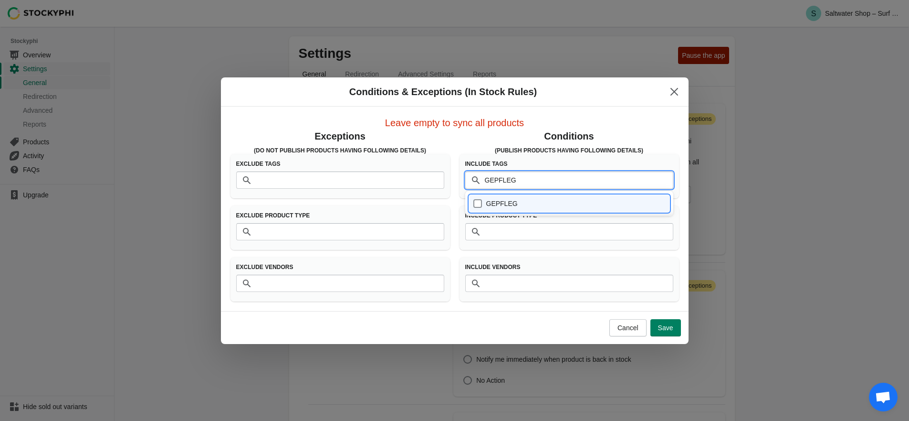
type input "GEPFLEGT"
click at [544, 205] on div "GEPFLEGT" at bounding box center [569, 203] width 193 height 13
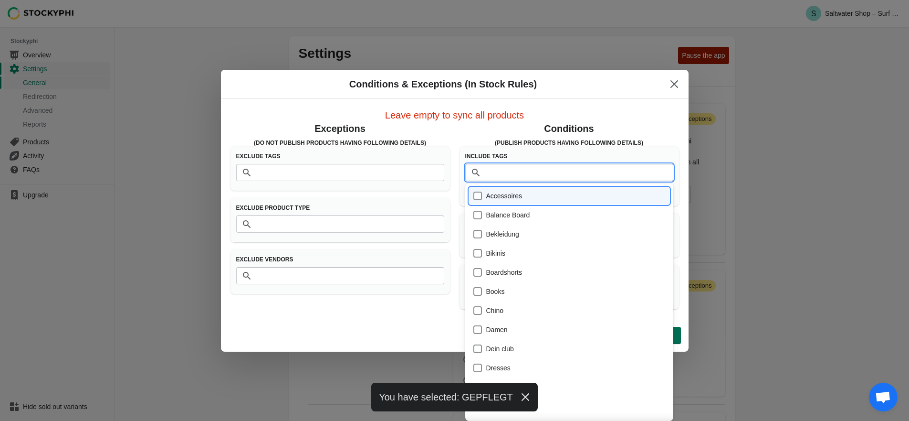
click at [677, 337] on button "Save" at bounding box center [666, 335] width 31 height 17
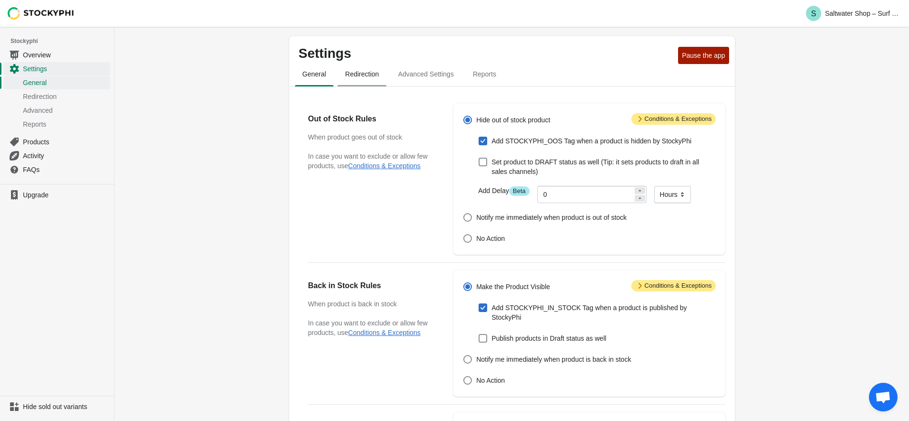
click at [360, 72] on span "Redirection" at bounding box center [361, 73] width 49 height 17
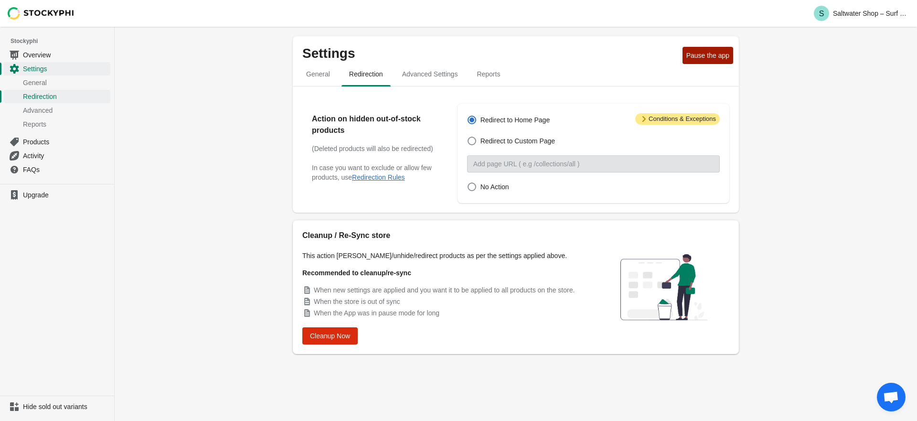
click at [417, 74] on span "Advanced Settings" at bounding box center [429, 73] width 71 height 17
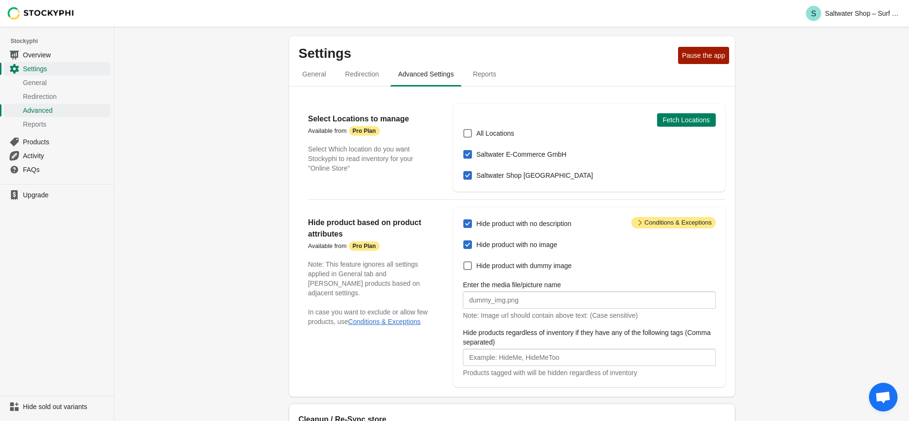
click at [485, 222] on span "Hide product with no description" at bounding box center [523, 224] width 95 height 10
click at [464, 220] on input "Hide product with no description" at bounding box center [464, 219] width 0 height 0
checkbox input "false"
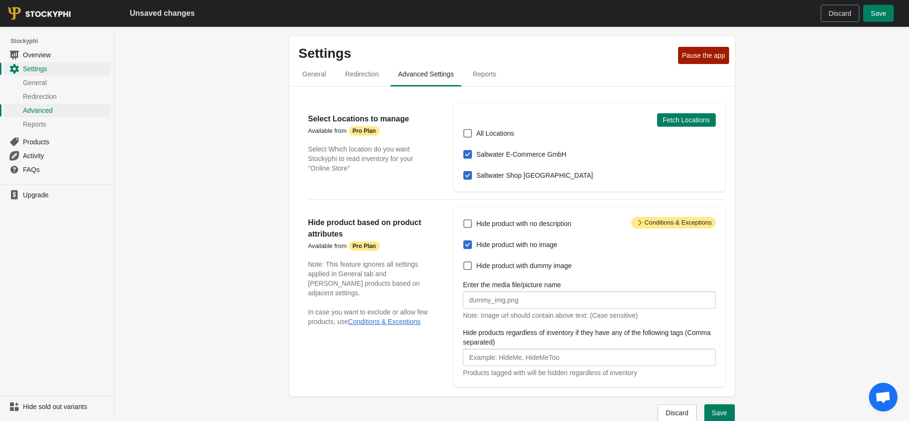
click at [480, 242] on span "Hide product with no image" at bounding box center [516, 245] width 81 height 10
click at [464, 241] on input "Hide product with no image" at bounding box center [464, 240] width 0 height 0
checkbox input "false"
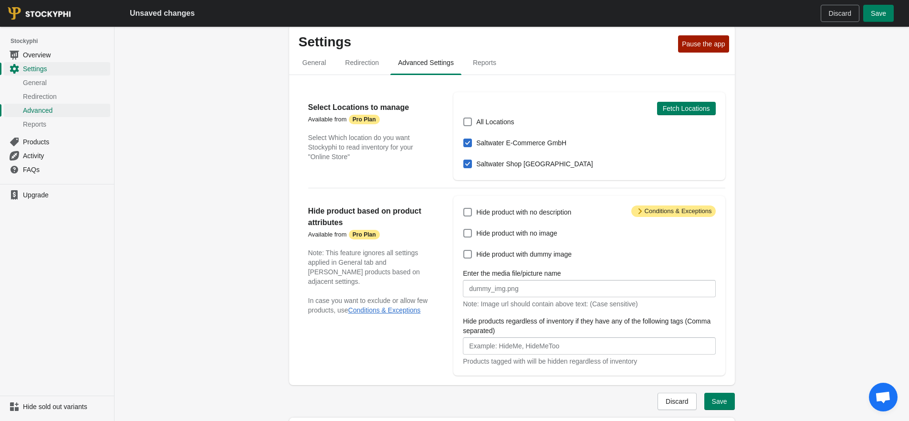
scroll to position [18, 0]
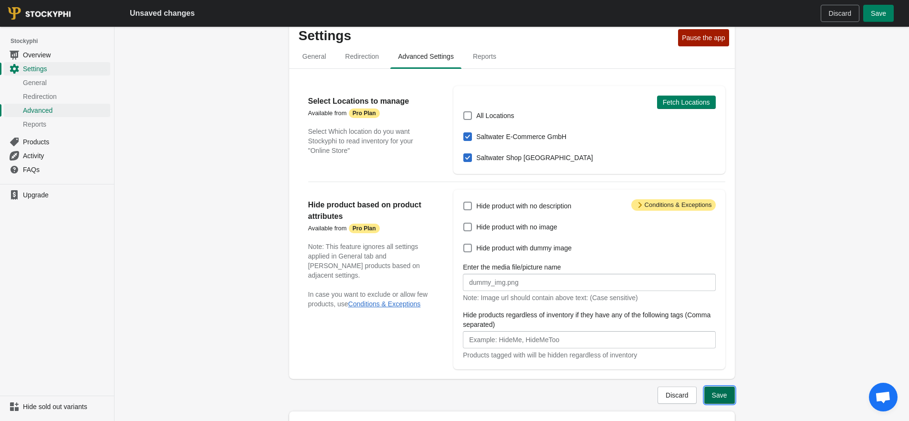
click at [718, 394] on span "Save" at bounding box center [719, 395] width 15 height 8
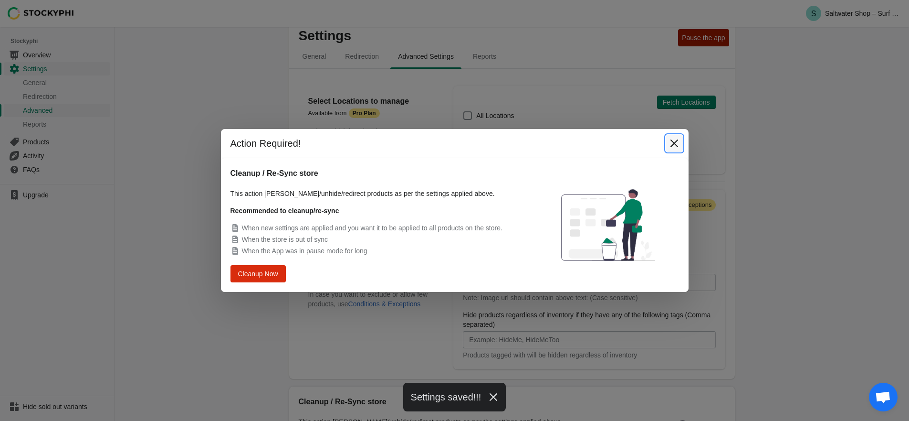
click at [673, 142] on icon "Close" at bounding box center [674, 143] width 8 height 8
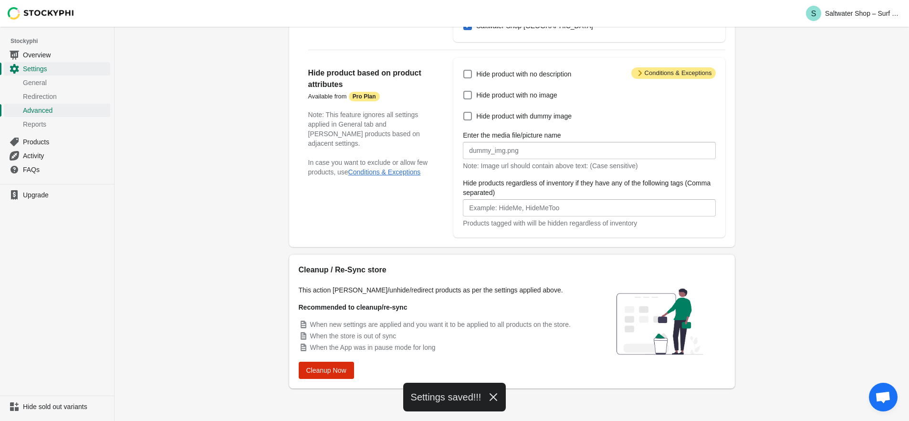
scroll to position [0, 0]
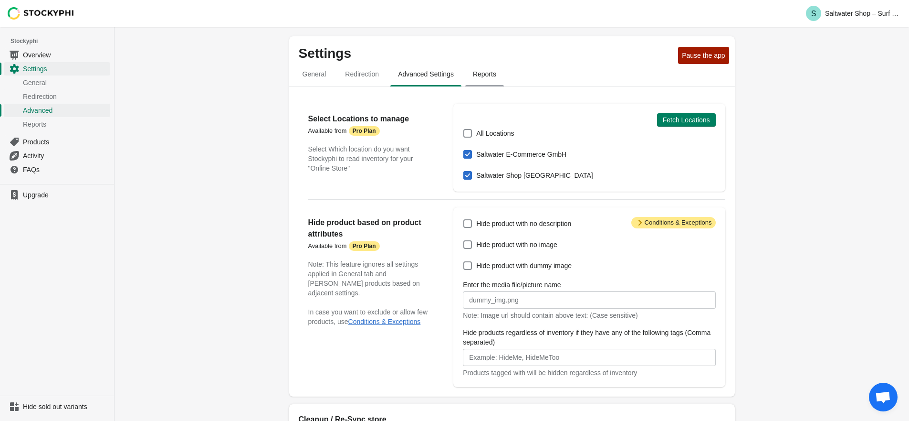
click at [492, 77] on span "Reports" at bounding box center [484, 73] width 39 height 17
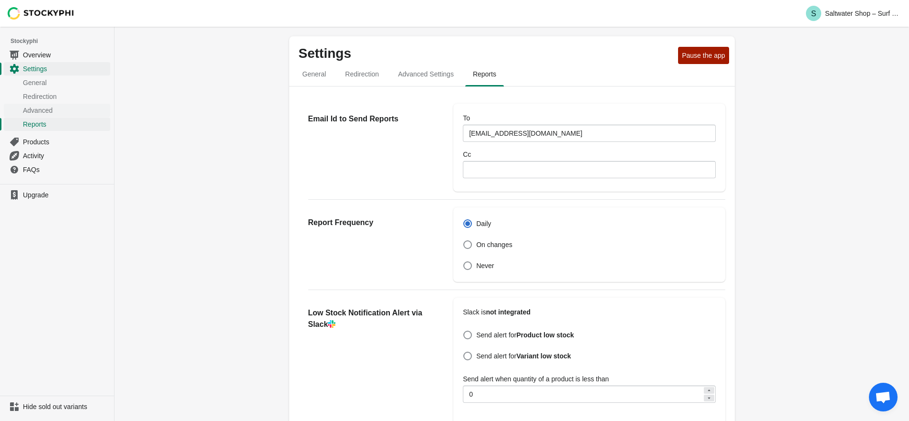
click at [52, 106] on span "Advanced" at bounding box center [65, 110] width 85 height 10
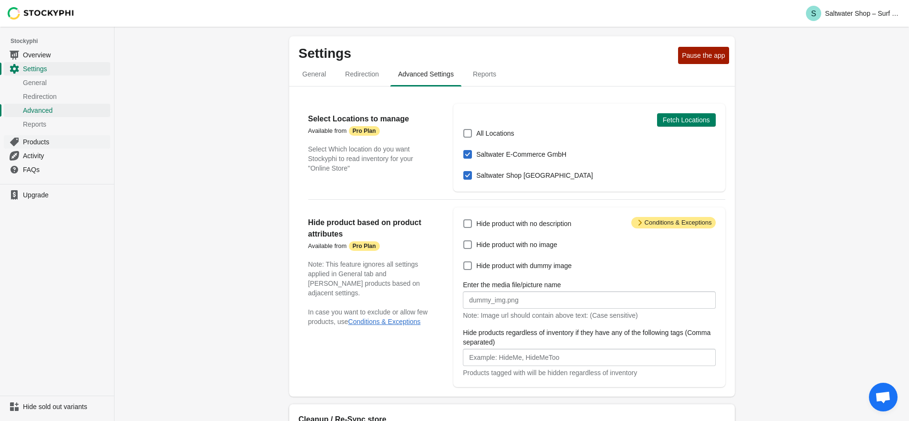
click at [47, 140] on span "Products" at bounding box center [65, 142] width 85 height 10
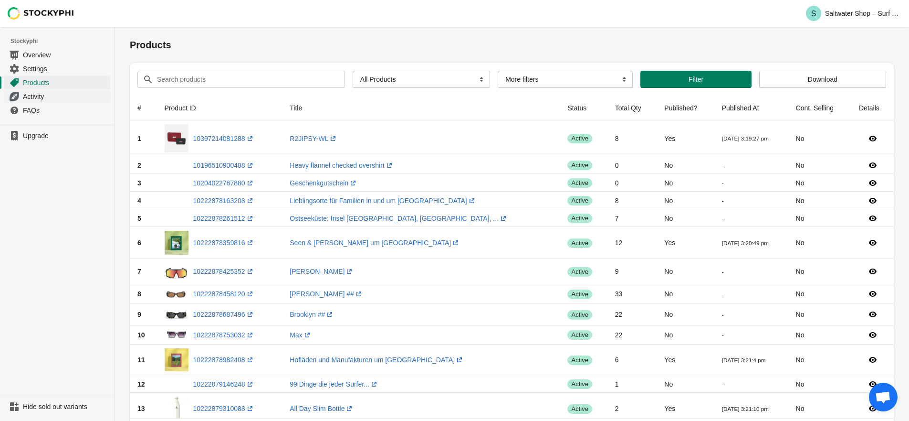
click at [55, 96] on span "Activity" at bounding box center [65, 97] width 85 height 10
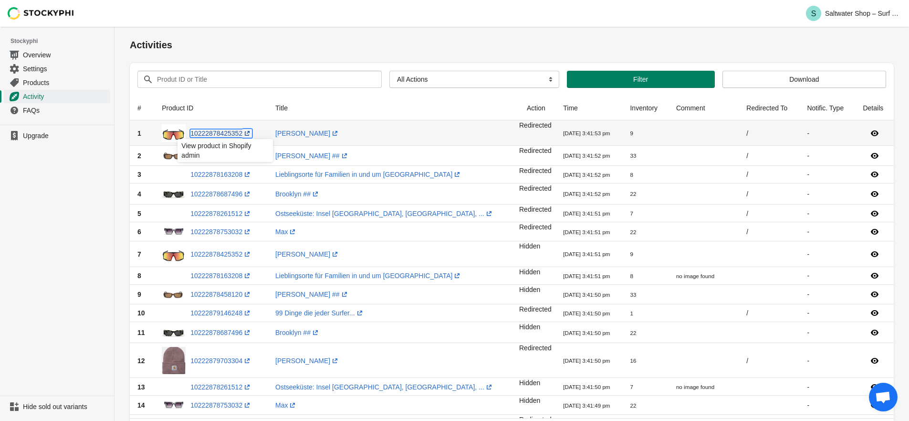
click at [232, 131] on link "10222878425352 (opens a new window)" at bounding box center [221, 133] width 62 height 8
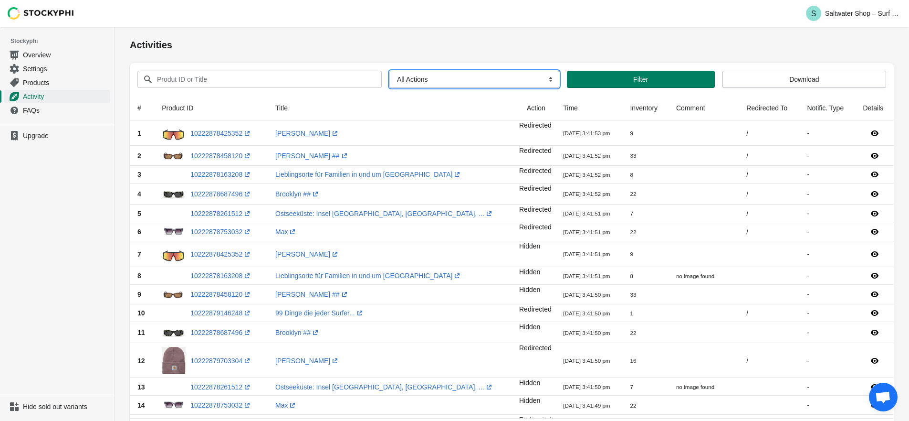
click at [453, 82] on select "All Actions Hide Products Show Products Redirect Products Send Notification" at bounding box center [475, 79] width 170 height 17
select select "hide_product"
click at [390, 71] on select "All Actions Hide Products Show Products Redirect Products Send Notification" at bounding box center [475, 79] width 170 height 17
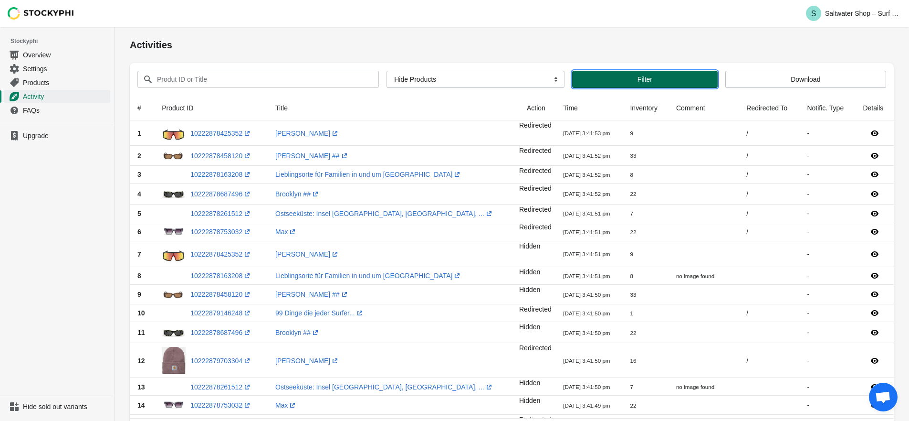
click at [603, 73] on button "Filter" at bounding box center [644, 79] width 145 height 17
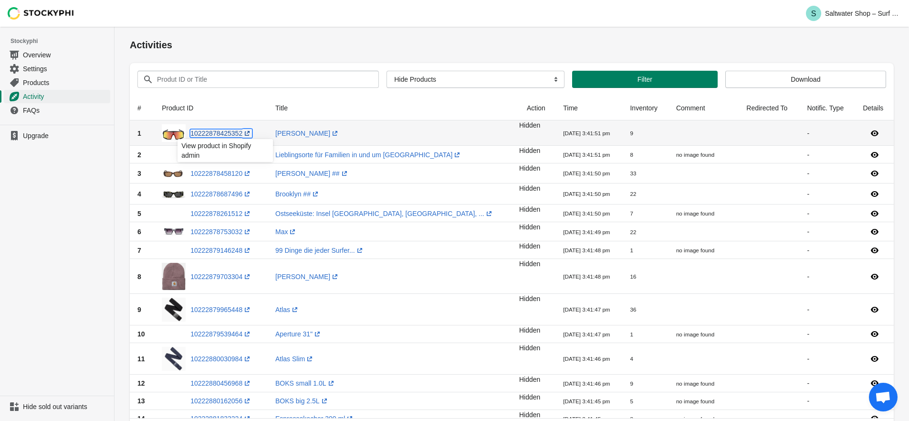
click at [251, 133] on icon at bounding box center [247, 133] width 10 height 10
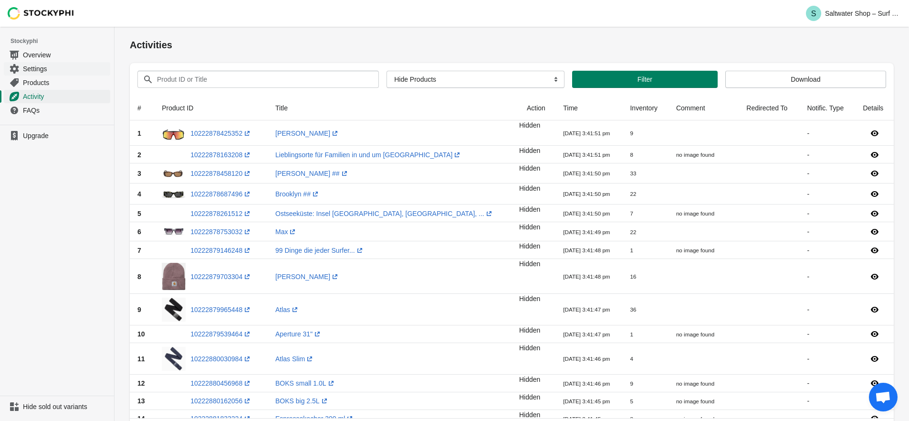
click at [57, 70] on span "Settings" at bounding box center [65, 69] width 85 height 10
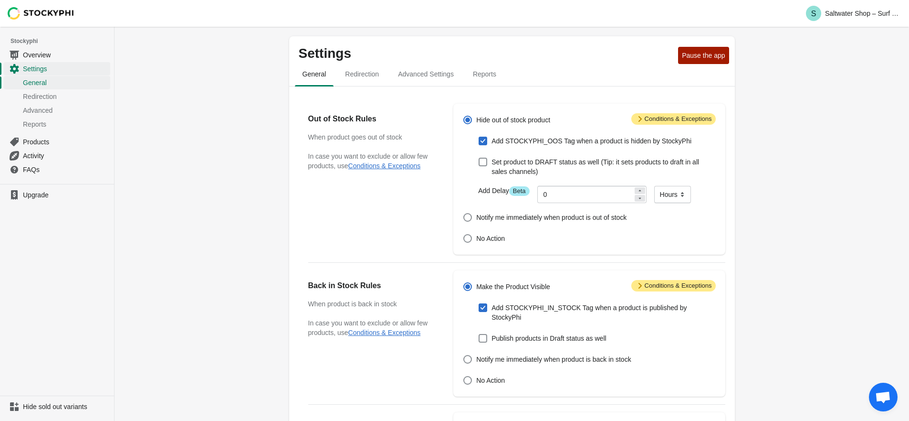
click at [64, 54] on span "Overview" at bounding box center [65, 55] width 85 height 10
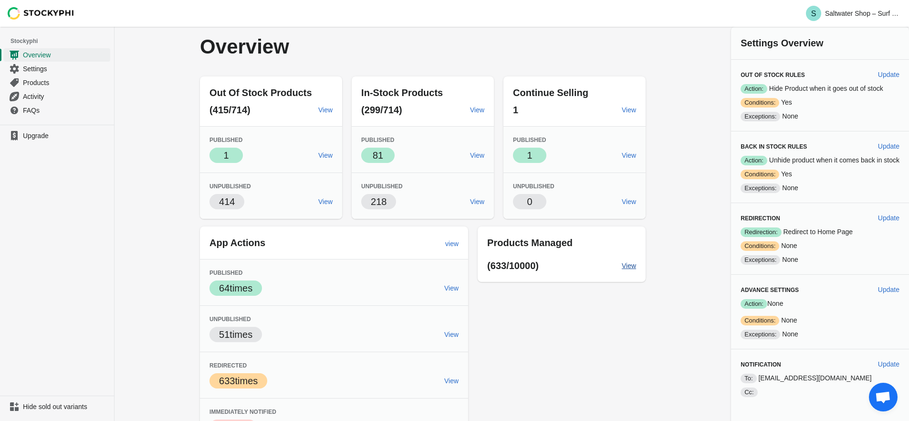
click at [629, 267] on span "View" at bounding box center [629, 266] width 14 height 8
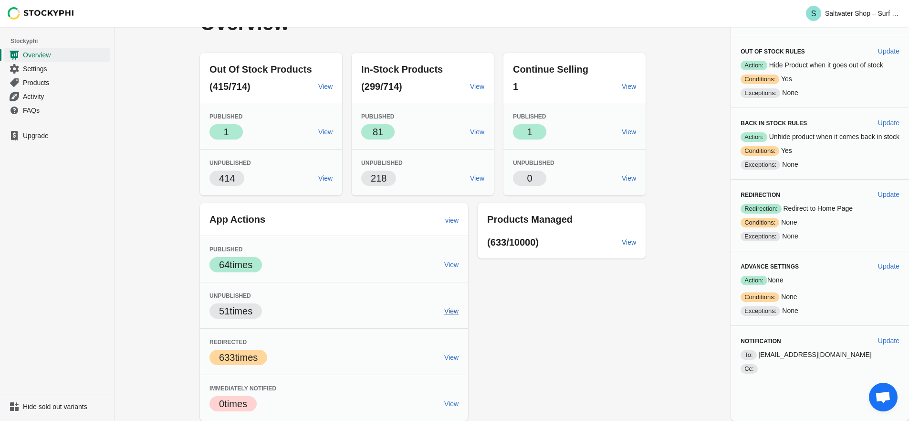
click at [444, 314] on span "View" at bounding box center [451, 311] width 14 height 8
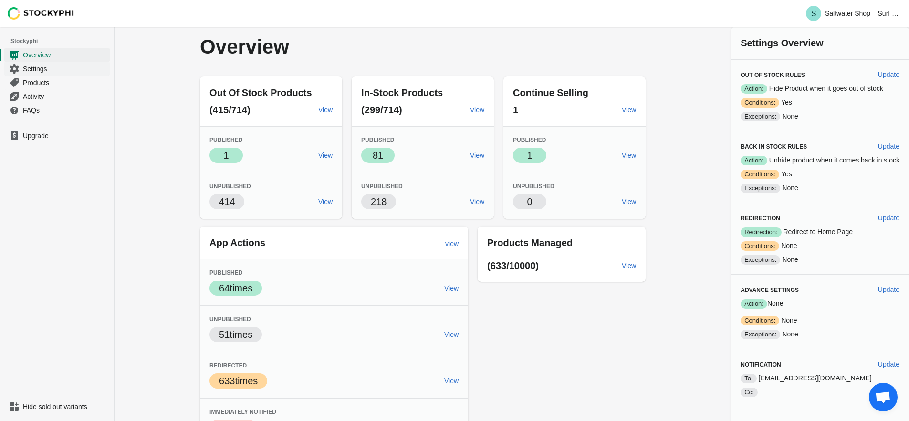
click at [60, 66] on span "Settings" at bounding box center [65, 69] width 85 height 10
click at [470, 157] on span "View" at bounding box center [477, 155] width 14 height 8
click at [479, 156] on span "View" at bounding box center [477, 155] width 14 height 8
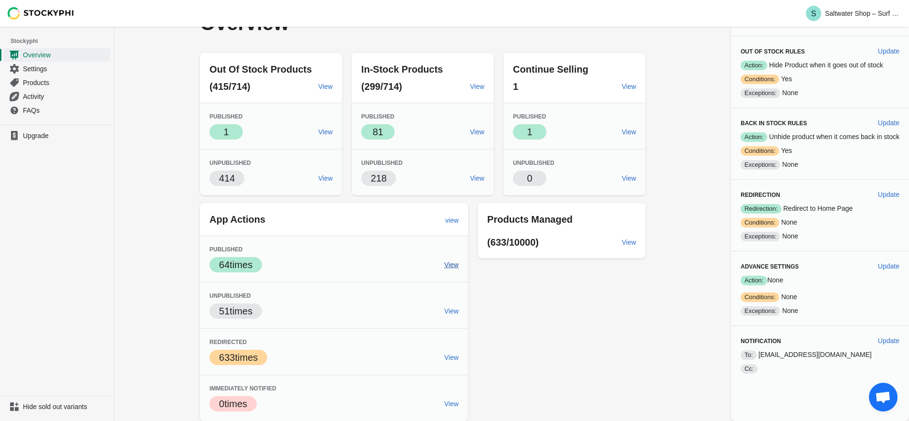
click at [448, 265] on span "View" at bounding box center [451, 265] width 14 height 8
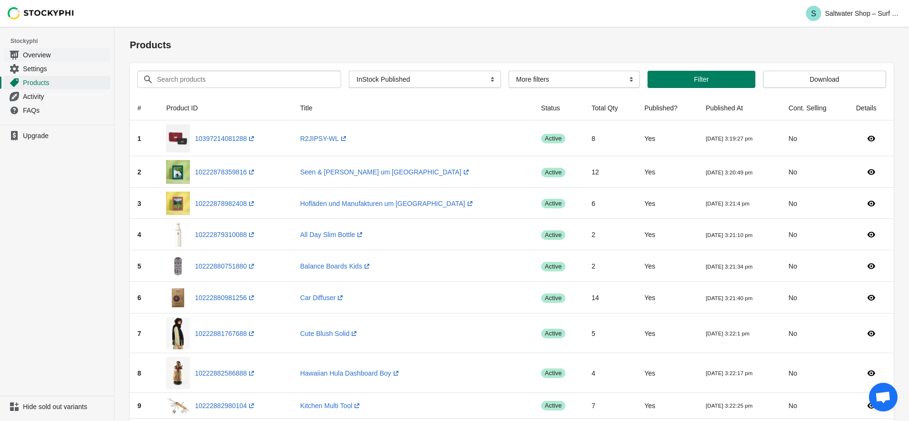
click at [64, 61] on link "Overview" at bounding box center [57, 55] width 106 height 14
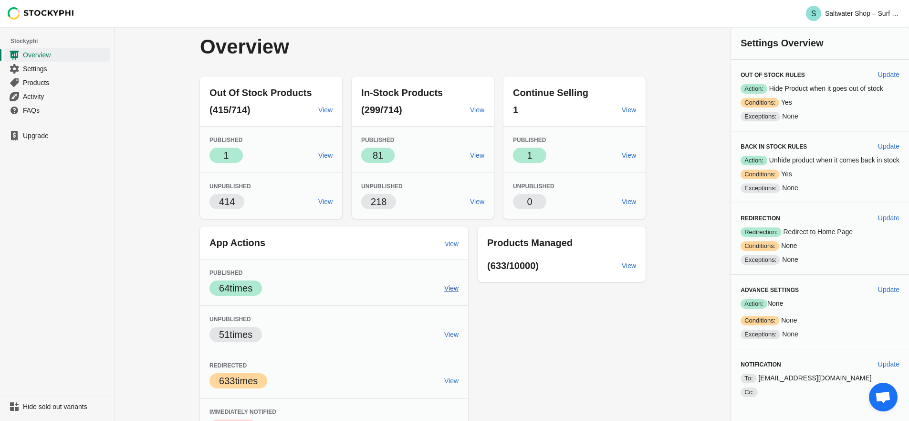
click at [446, 288] on span "View" at bounding box center [451, 288] width 14 height 8
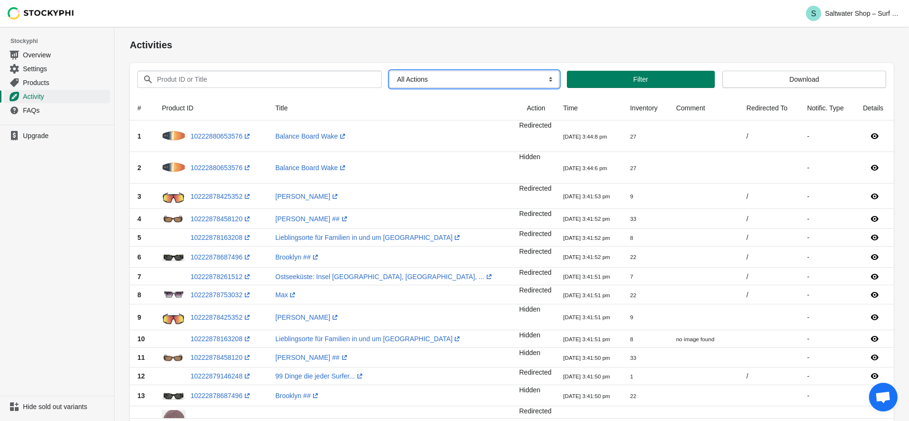
click at [496, 84] on select "All Actions Hide Products Show Products Redirect Products Send Notification" at bounding box center [475, 79] width 170 height 17
select select "show_product"
click at [390, 71] on select "All Actions Hide Products Show Products Redirect Products Send Notification" at bounding box center [475, 79] width 170 height 17
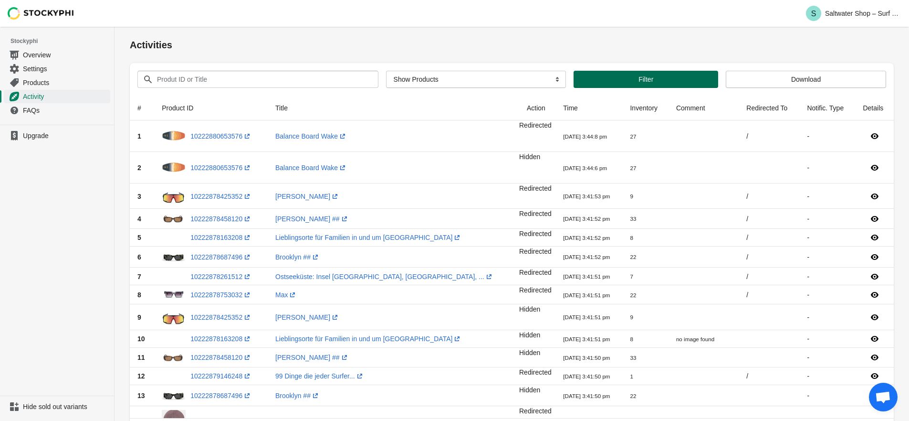
click at [583, 84] on button "Filter" at bounding box center [646, 79] width 145 height 17
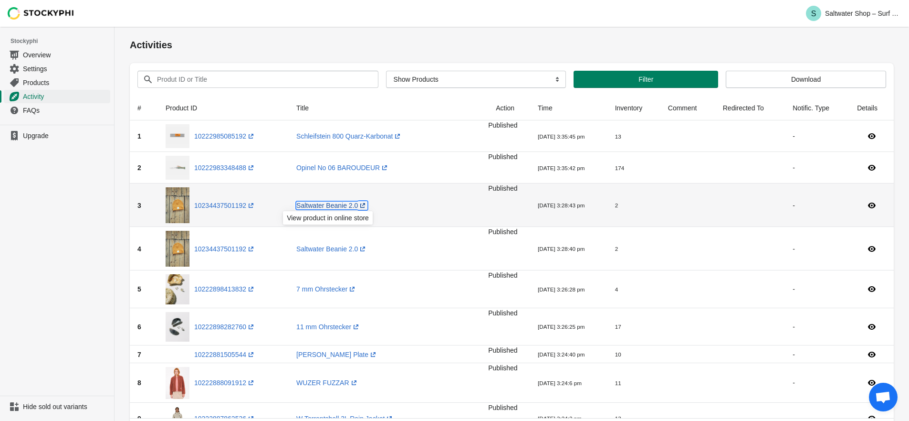
click at [320, 205] on link "Saltwater Beanie 2.0 (opens a new window)" at bounding box center [331, 205] width 71 height 8
click at [211, 202] on link "10234437501192 (opens a new window)" at bounding box center [225, 205] width 62 height 8
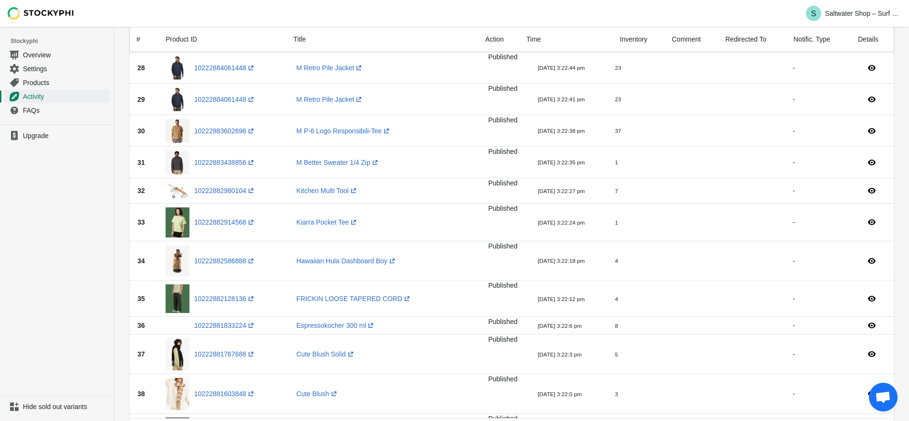
scroll to position [1012, 0]
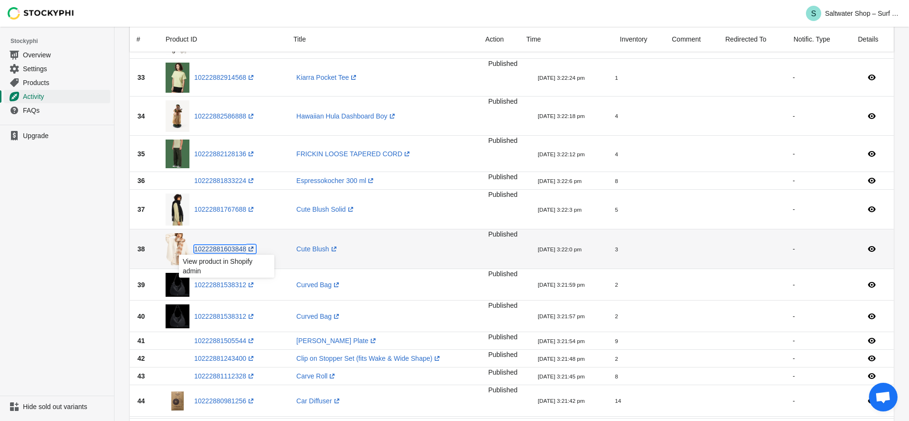
click at [244, 246] on link "10222881603848 (opens a new window)" at bounding box center [225, 249] width 62 height 8
click at [321, 248] on link "Cute Blush (opens a new window)" at bounding box center [317, 249] width 42 height 8
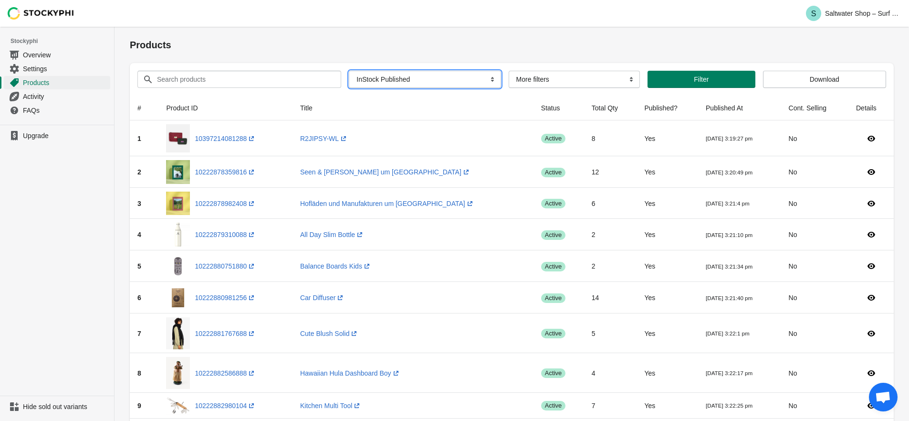
click at [442, 84] on select "All Products InStock InStock Published InStock Un-Published OOS OOS Published O…" at bounding box center [425, 79] width 152 height 17
click at [434, 77] on select "All Products InStock InStock Published InStock Un-Published OOS OOS Published O…" at bounding box center [425, 79] width 152 height 17
click at [349, 71] on select "All Products InStock InStock Published InStock Un-Published OOS OOS Published O…" at bounding box center [425, 79] width 152 height 17
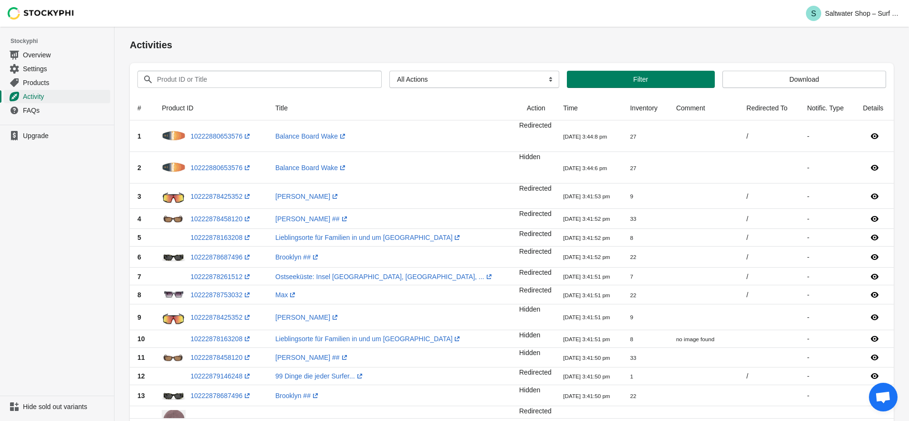
click at [888, 391] on span "Open chat" at bounding box center [883, 397] width 16 height 13
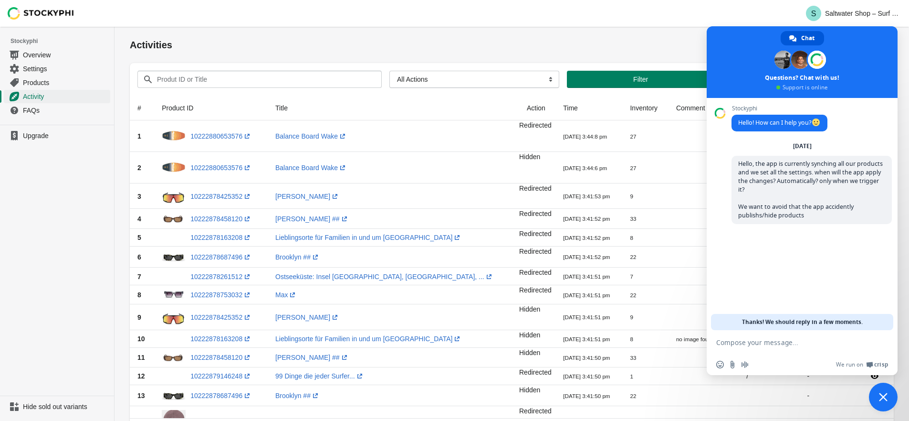
click at [886, 390] on span "Close chat" at bounding box center [883, 396] width 29 height 29
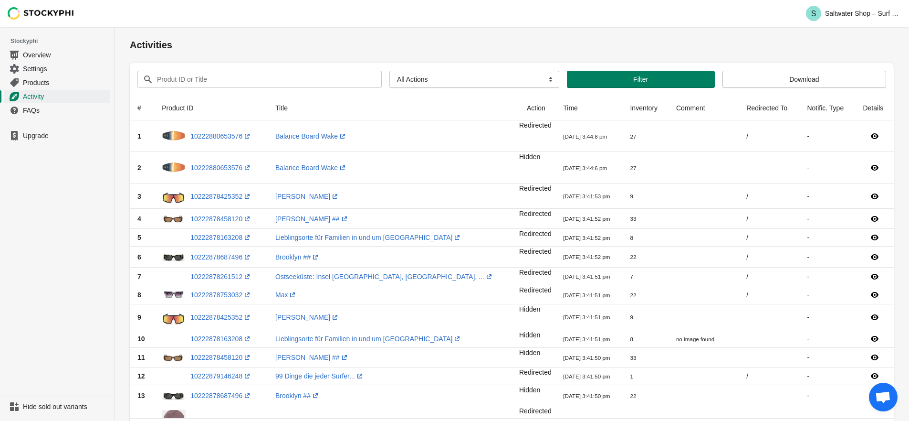
click at [879, 397] on span "Open chat" at bounding box center [883, 397] width 16 height 13
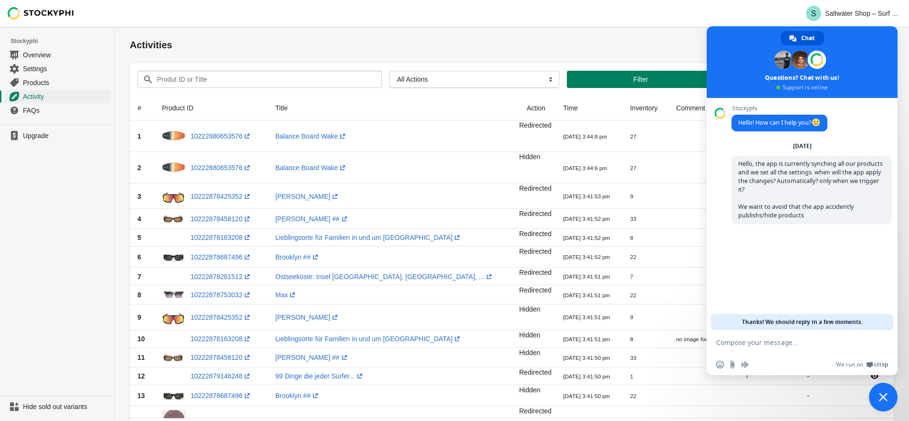
click at [879, 397] on span "Close chat" at bounding box center [883, 396] width 9 height 9
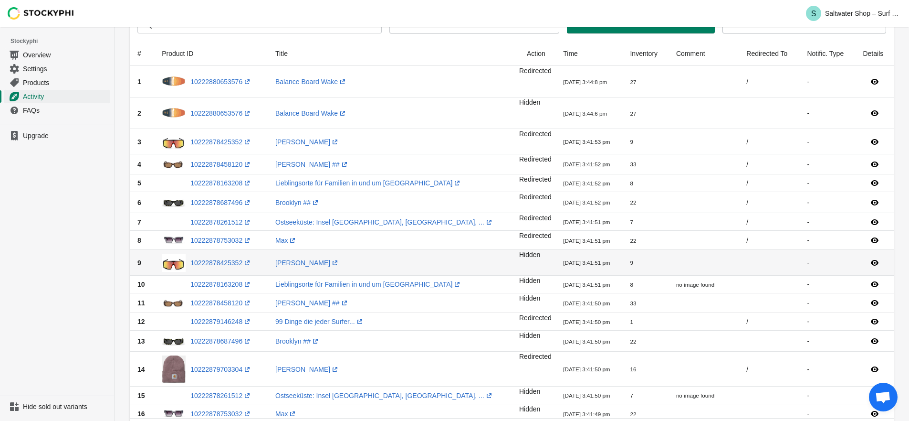
scroll to position [91, 0]
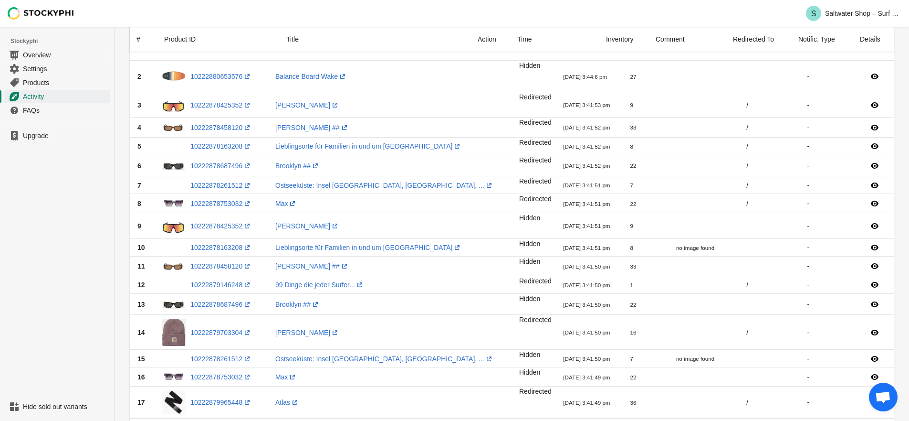
click at [883, 399] on span "Open chat" at bounding box center [883, 397] width 16 height 13
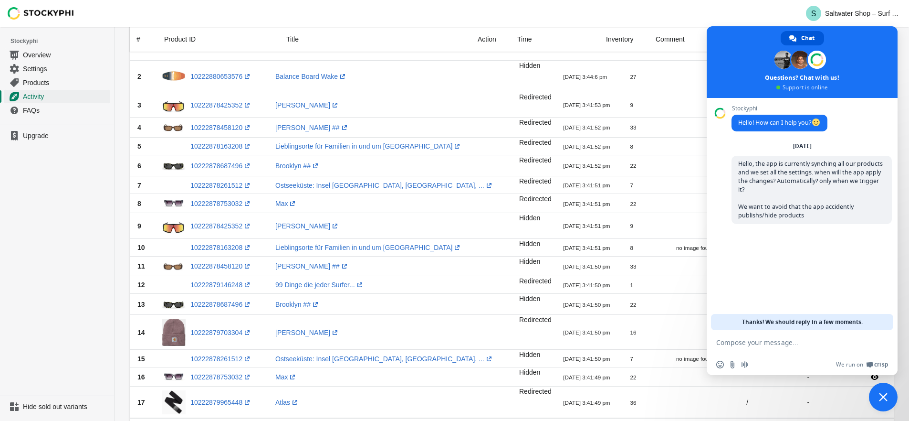
click at [883, 399] on span "Close chat" at bounding box center [883, 396] width 9 height 9
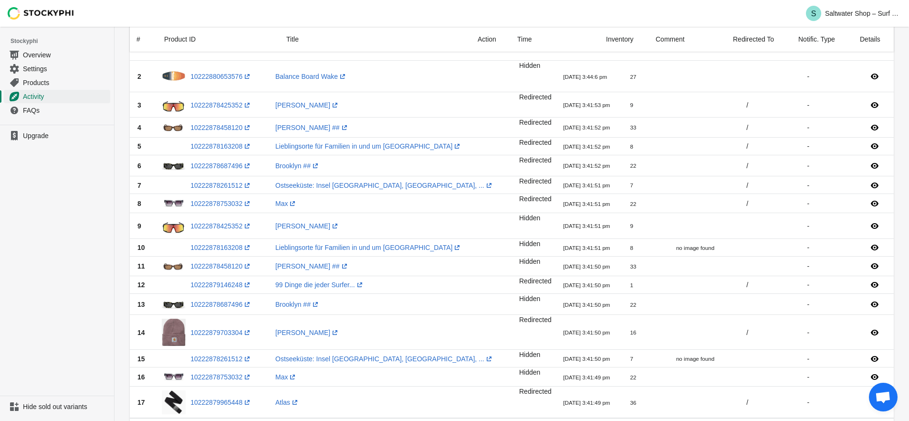
click at [883, 399] on span "Open chat" at bounding box center [883, 397] width 16 height 13
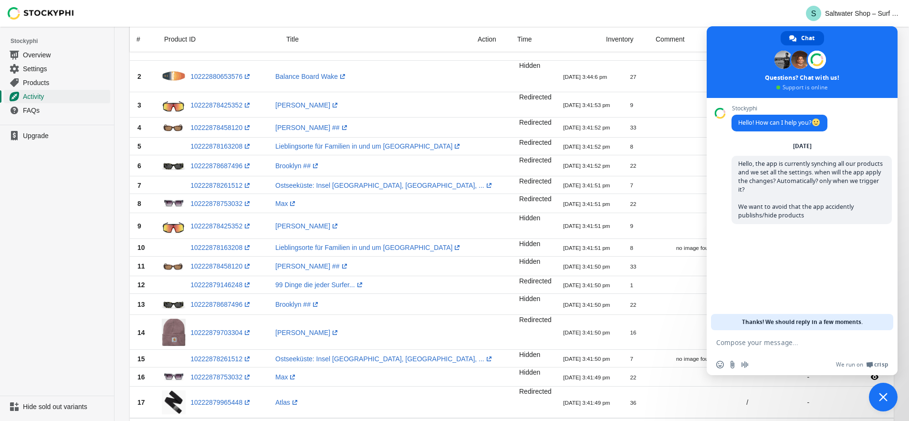
click at [883, 399] on span "Close chat" at bounding box center [883, 396] width 9 height 9
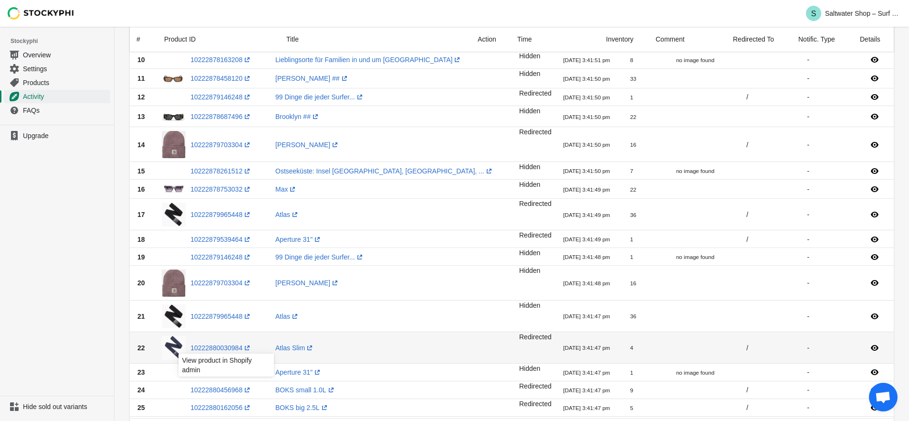
scroll to position [0, 0]
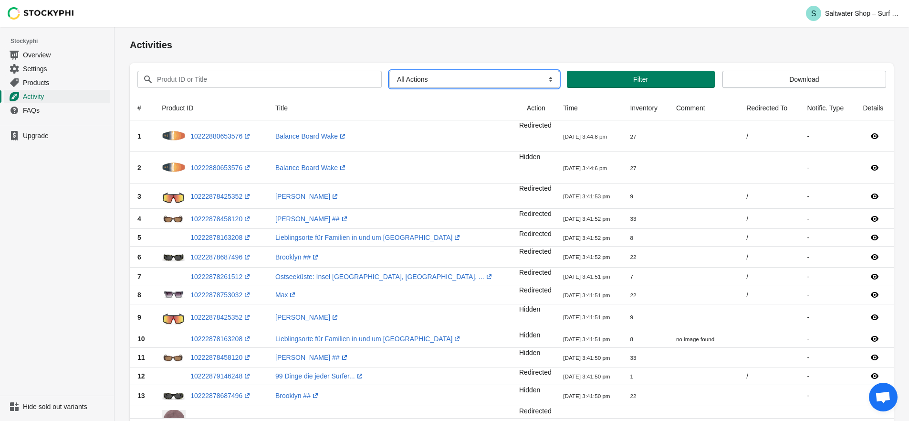
click at [420, 75] on select "All Actions Hide Products Show Products Redirect Products Send Notification" at bounding box center [475, 79] width 170 height 17
select select "hide_product"
click at [390, 71] on select "All Actions Hide Products Show Products Redirect Products Send Notification" at bounding box center [475, 79] width 170 height 17
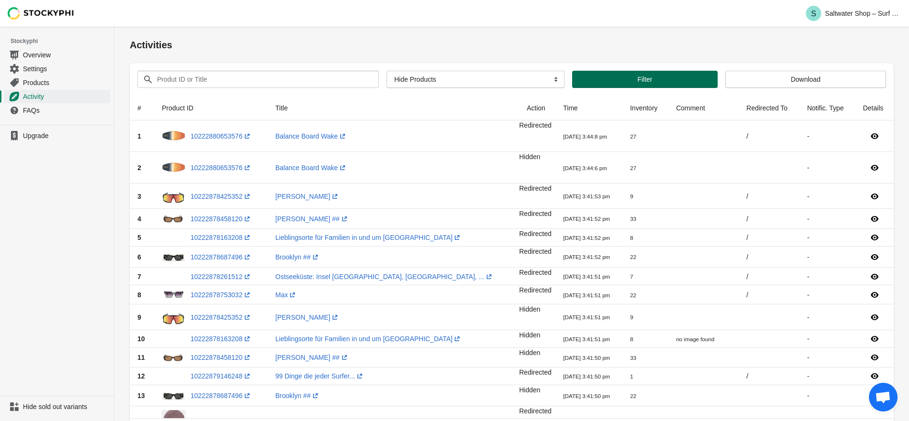
click at [584, 80] on span "Filter" at bounding box center [645, 79] width 130 height 8
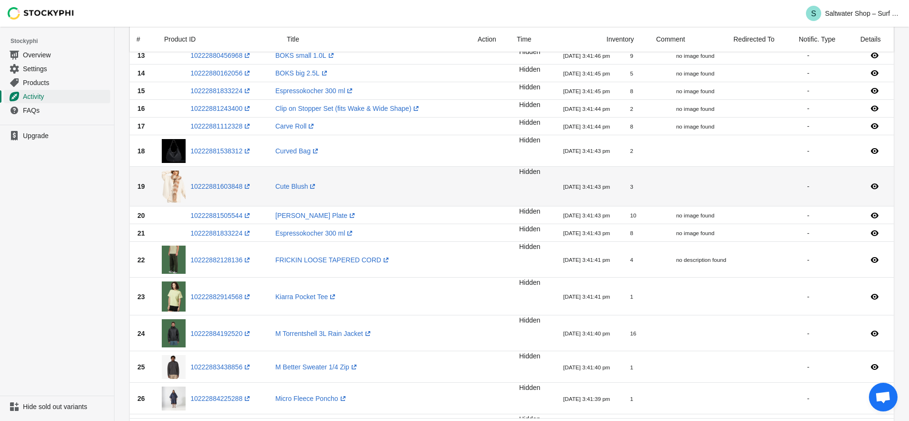
scroll to position [389, 0]
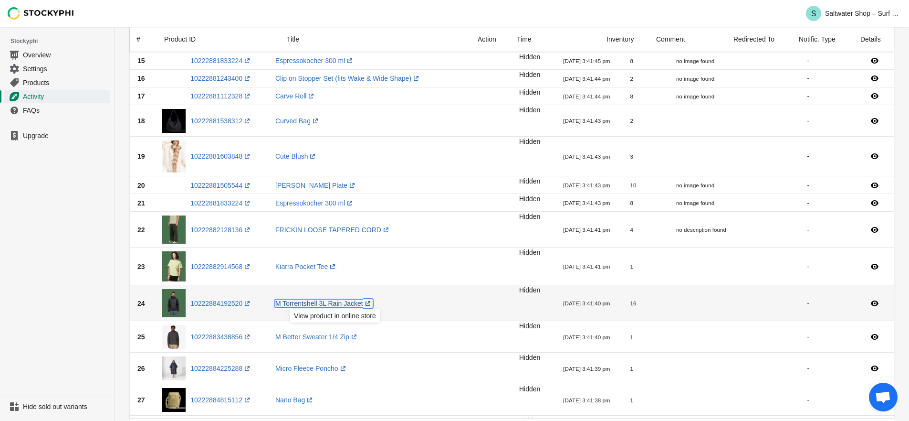
click at [317, 302] on link "M Torrentshell 3L Rain Jacket (opens a new window)" at bounding box center [323, 303] width 97 height 8
click at [218, 305] on link "10222884192520 (opens a new window)" at bounding box center [221, 303] width 62 height 8
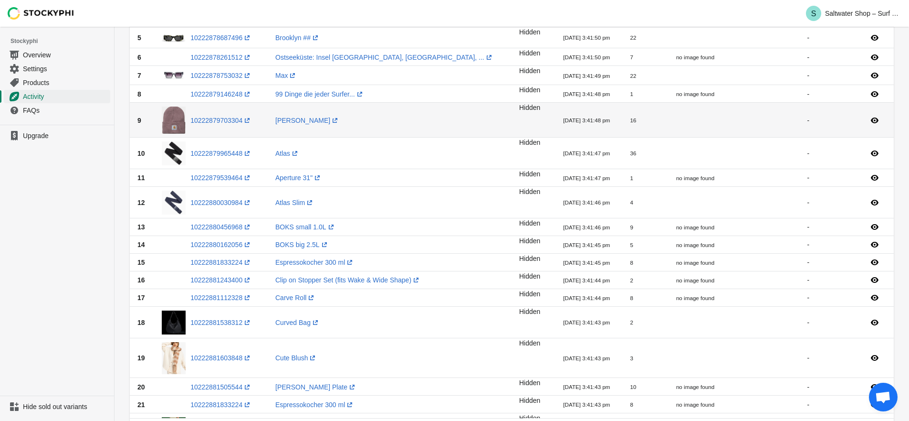
scroll to position [0, 0]
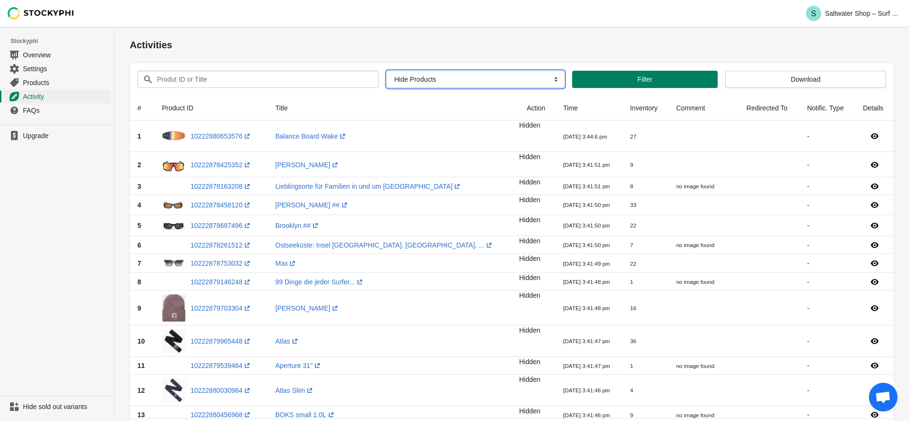
click at [511, 81] on select "All Actions Hide Products Show Products Redirect Products Send Notification" at bounding box center [476, 79] width 178 height 17
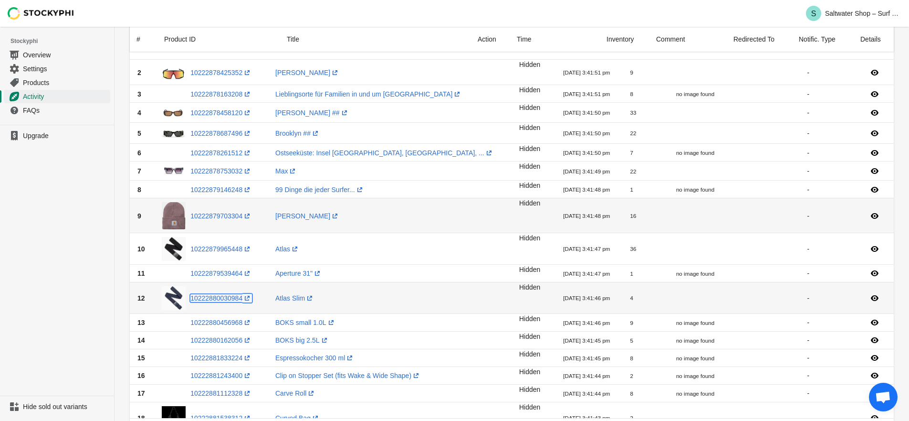
scroll to position [341, 0]
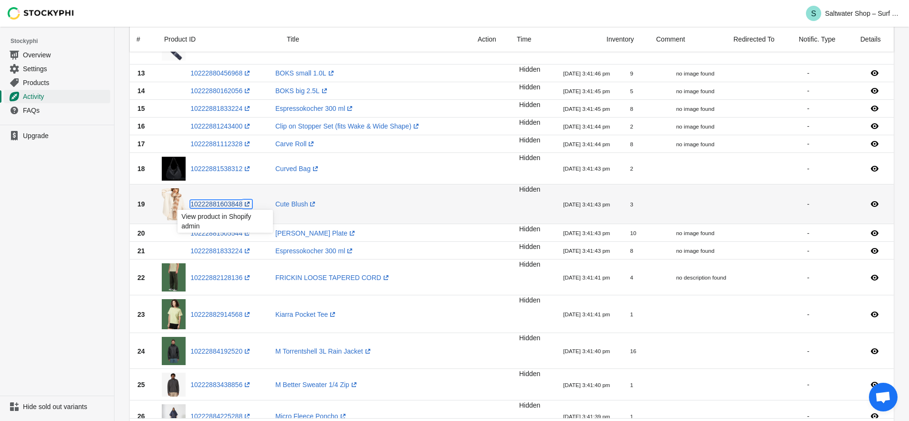
click at [232, 205] on link "10222881603848 (opens a new window)" at bounding box center [221, 204] width 62 height 8
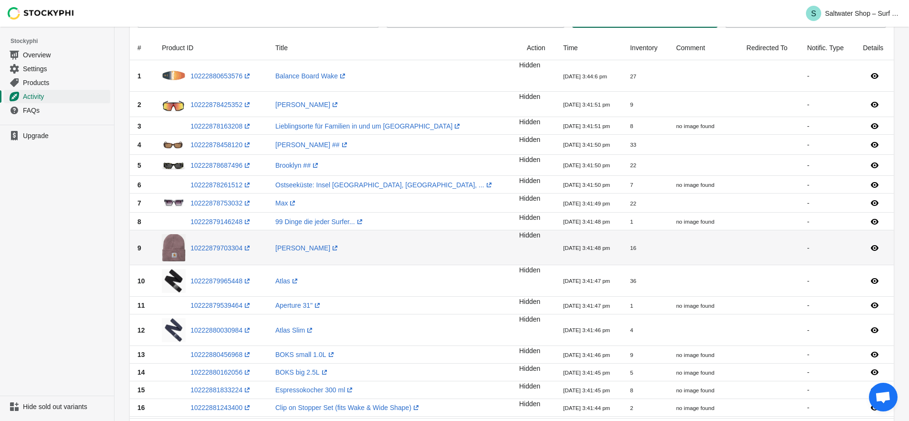
scroll to position [0, 0]
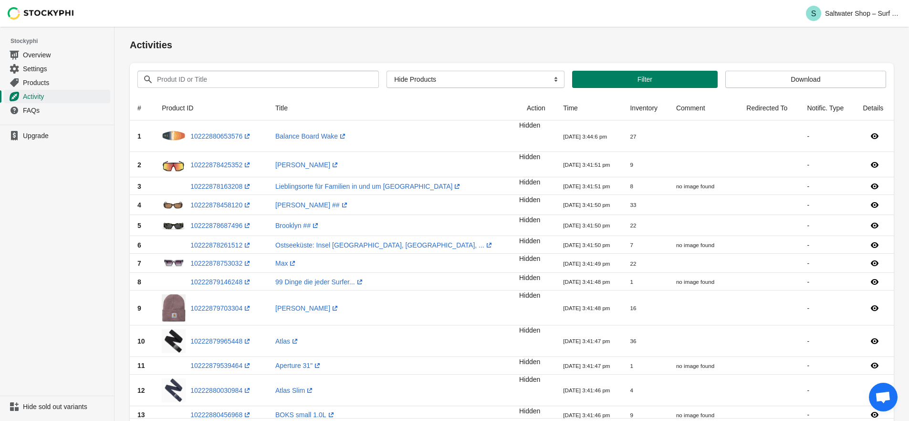
click at [896, 395] on span "Open chat" at bounding box center [883, 396] width 29 height 29
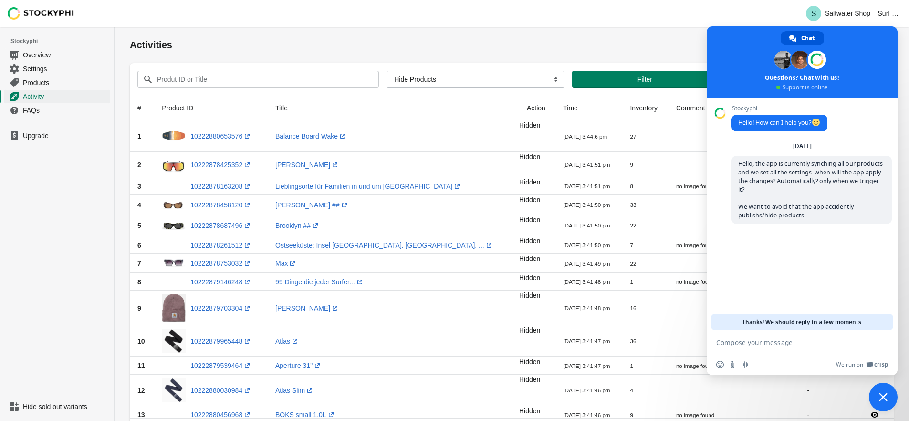
click at [893, 396] on span "Close chat" at bounding box center [883, 396] width 29 height 29
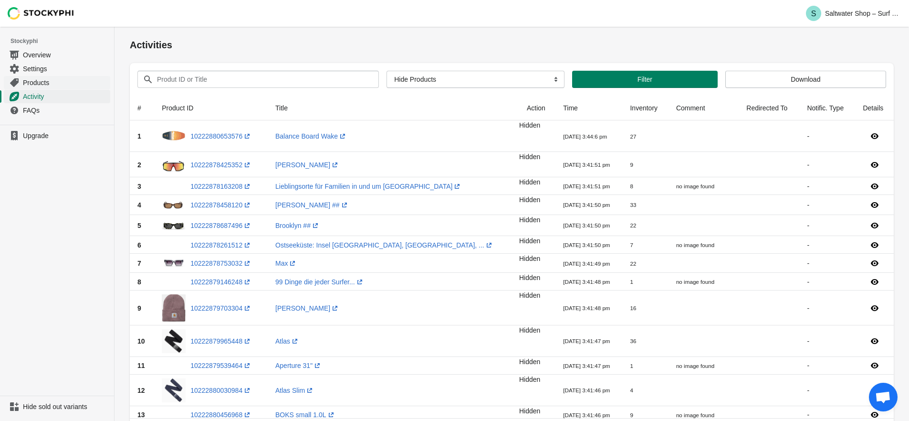
click at [40, 83] on span "Products" at bounding box center [65, 83] width 85 height 10
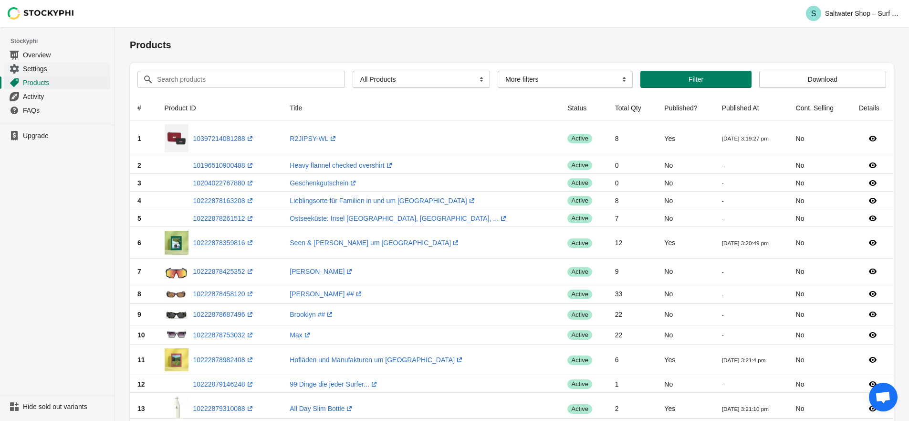
click at [55, 69] on span "Settings" at bounding box center [65, 69] width 85 height 10
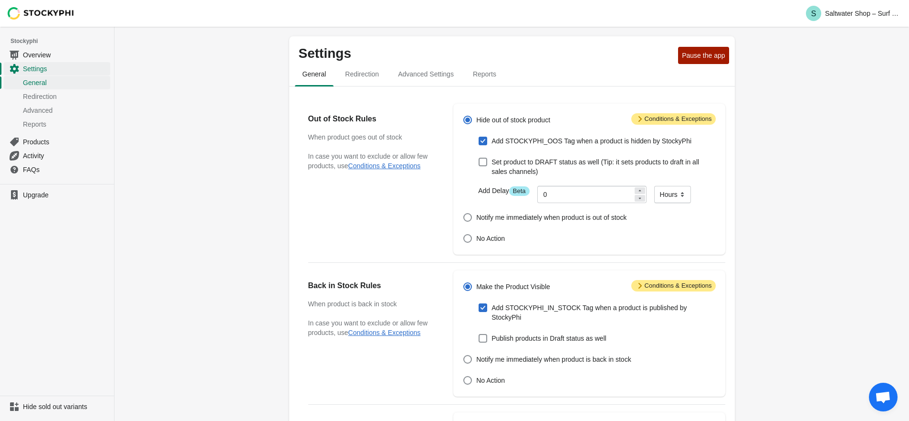
click at [137, 277] on div "Settings Pause the app General Redirection Advanced Settings Reports General Re…" at bounding box center [512, 362] width 795 height 670
click at [690, 58] on span "Pause the app" at bounding box center [703, 56] width 43 height 8
drag, startPoint x: 162, startPoint y: 137, endPoint x: 126, endPoint y: 116, distance: 41.8
click at [162, 137] on div "Settings Resume the app General Redirection Advanced Settings Reports General R…" at bounding box center [512, 362] width 795 height 670
click at [58, 53] on span "Overview" at bounding box center [65, 55] width 85 height 10
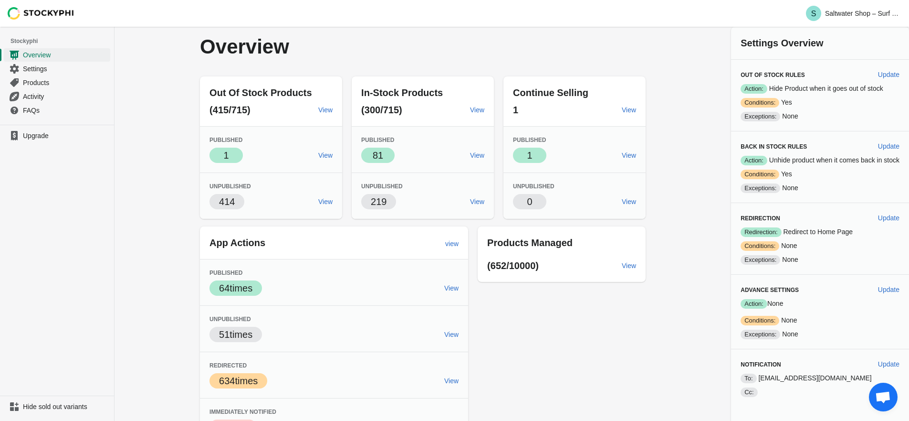
click at [878, 403] on span "Open chat" at bounding box center [883, 397] width 16 height 13
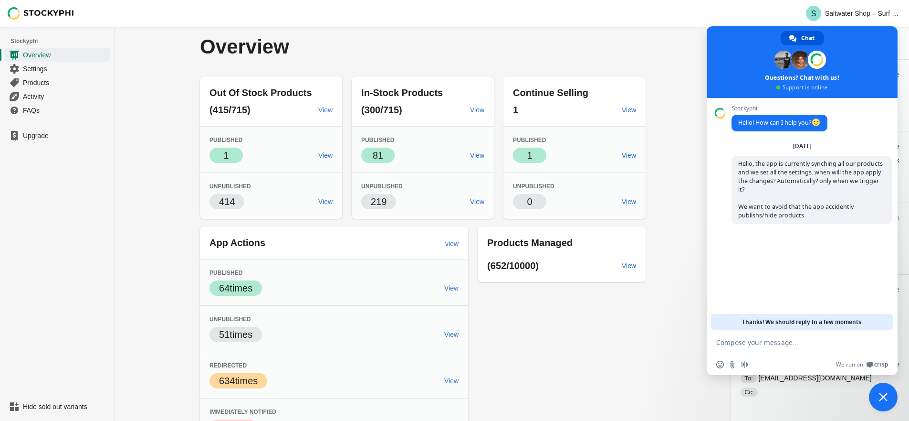
click at [879, 395] on span "Close chat" at bounding box center [883, 396] width 9 height 9
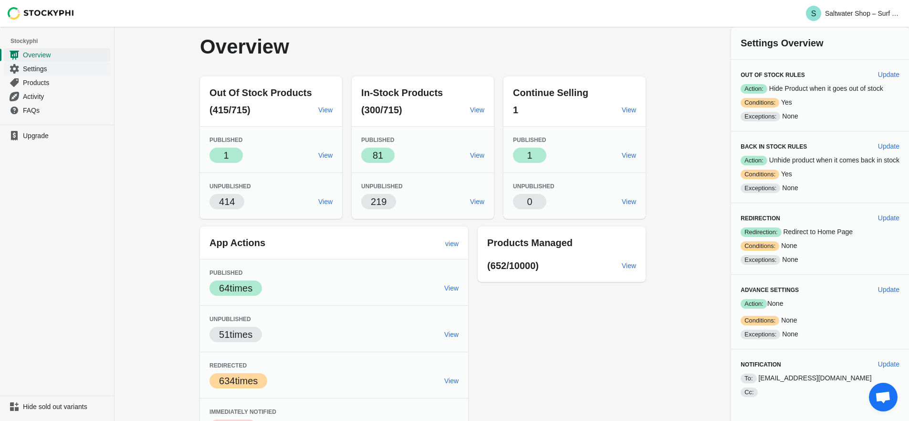
click at [63, 65] on span "Settings" at bounding box center [65, 69] width 85 height 10
